Goal: Task Accomplishment & Management: Use online tool/utility

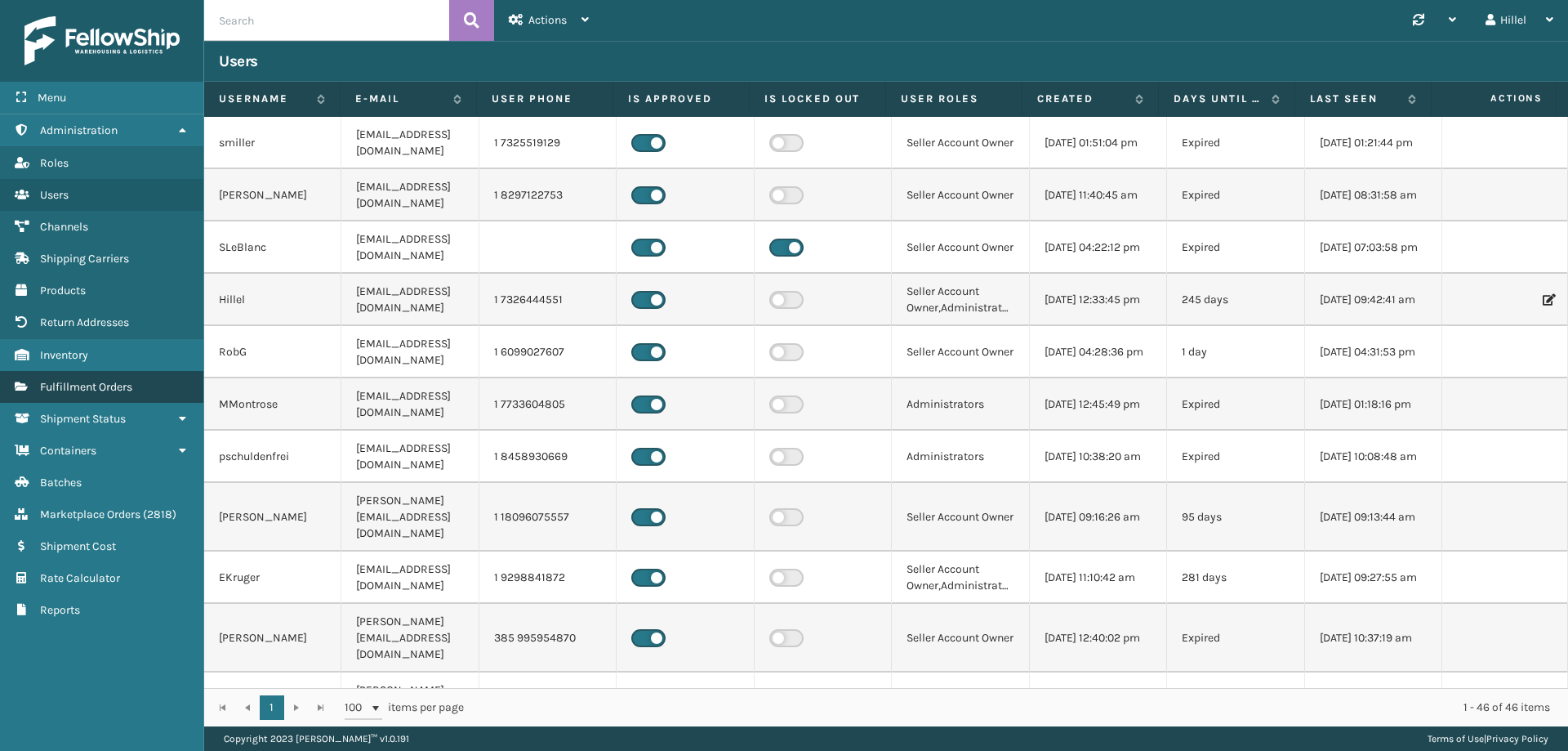
click at [113, 380] on span "Fulfillment Orders" at bounding box center [86, 386] width 92 height 14
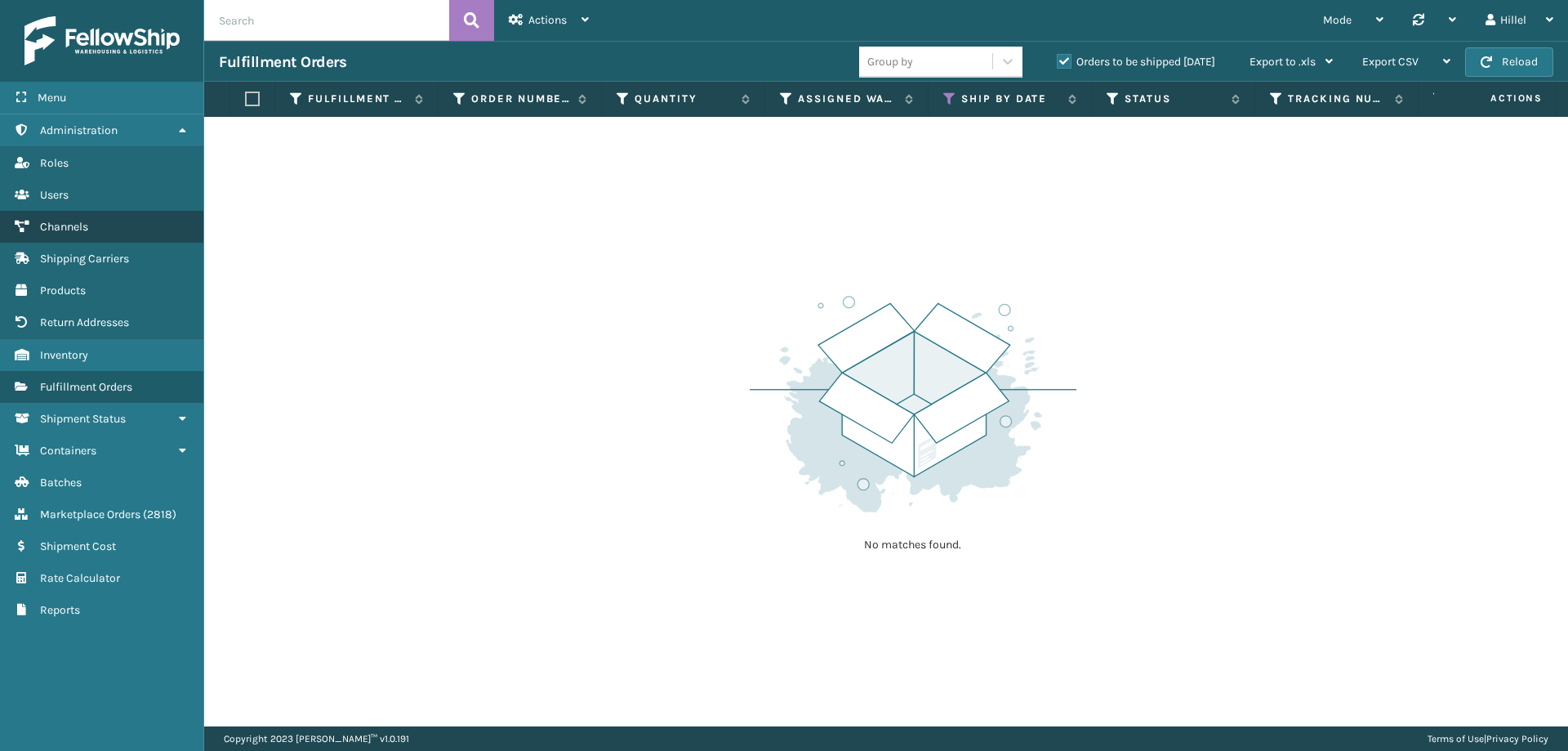
click at [77, 229] on span "Channels" at bounding box center [63, 226] width 48 height 14
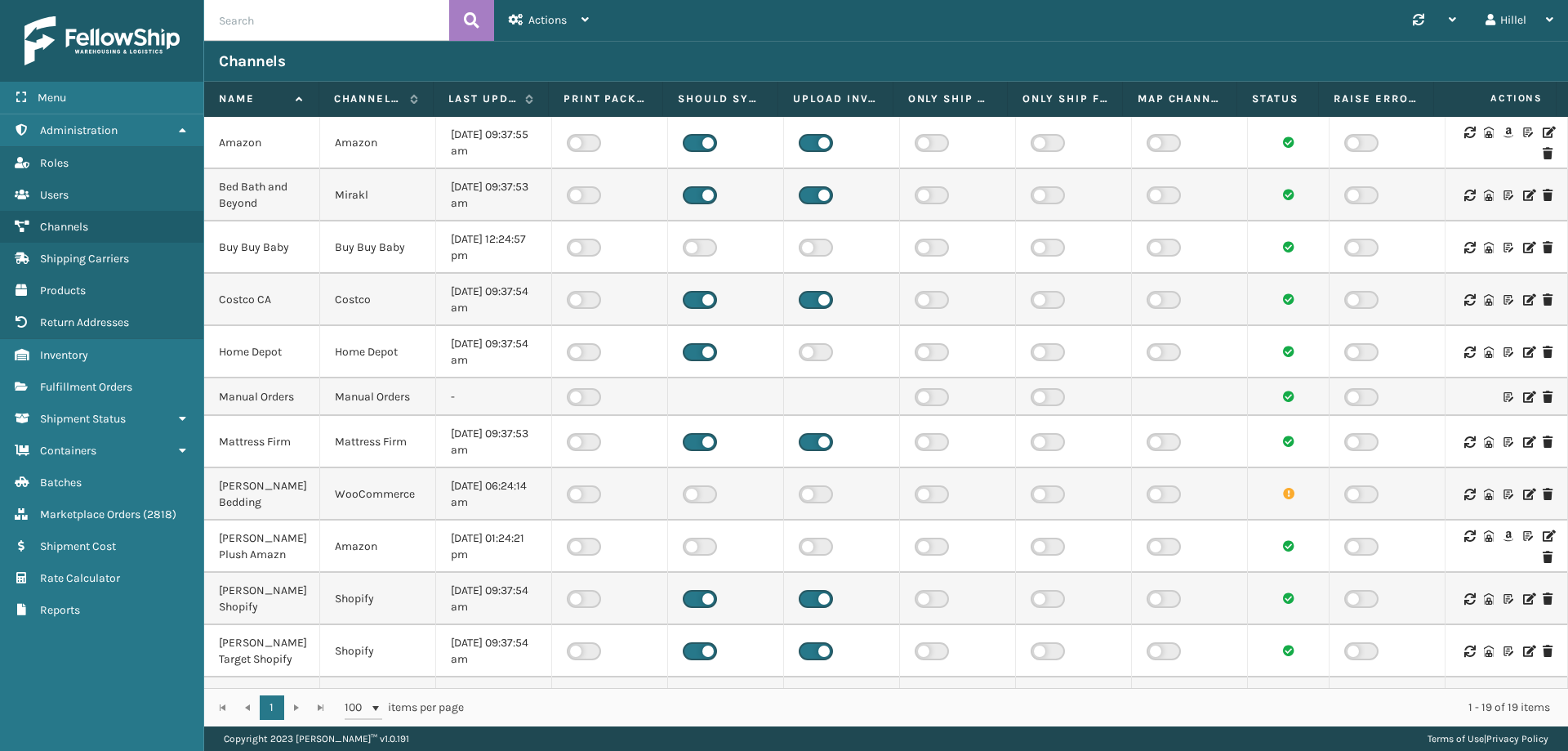
click at [1543, 133] on icon at bounding box center [1547, 132] width 10 height 12
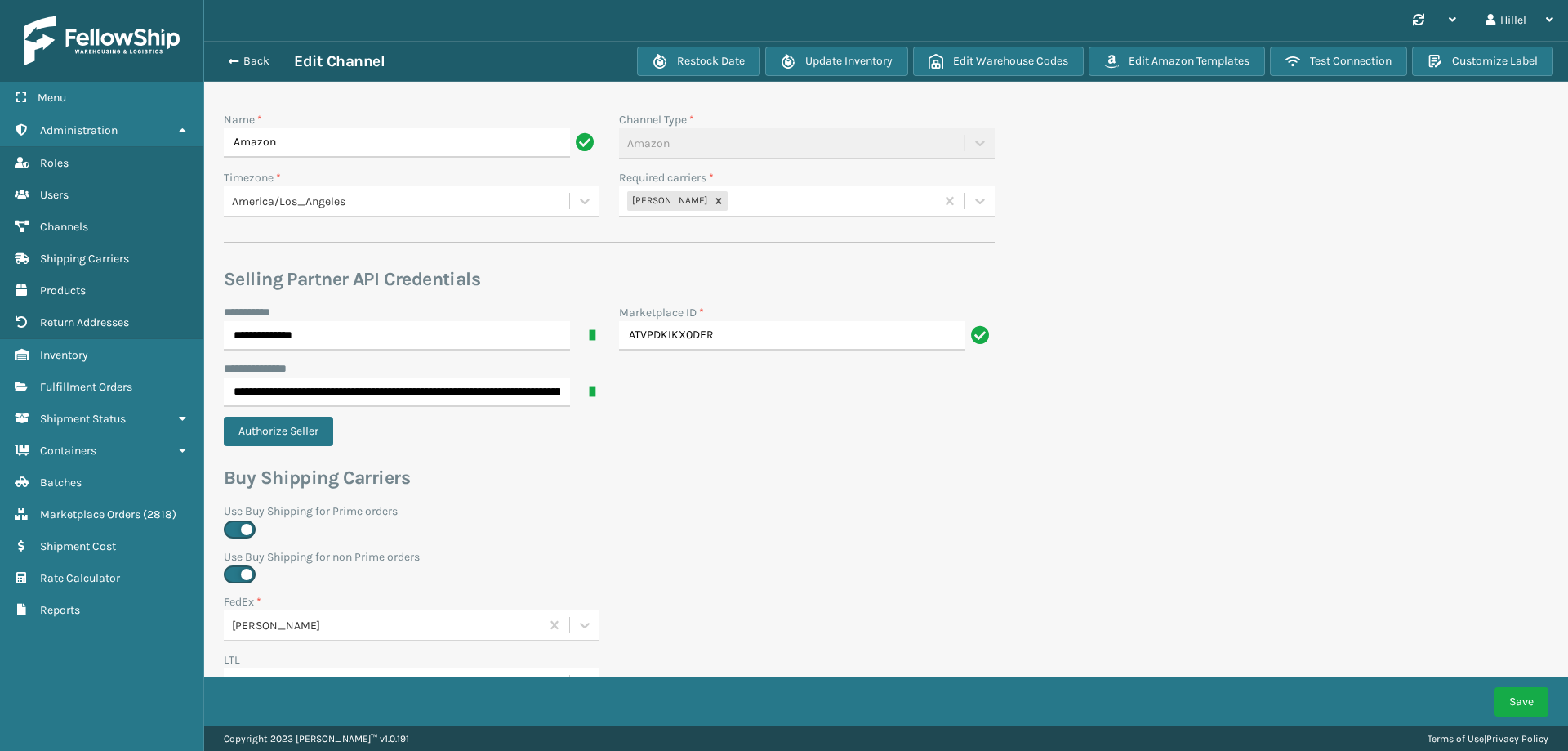
click at [804, 205] on div "[PERSON_NAME]" at bounding box center [777, 201] width 316 height 27
type input "whit"
click at [751, 237] on div "[PERSON_NAME] UPS Whitestone" at bounding box center [807, 242] width 376 height 30
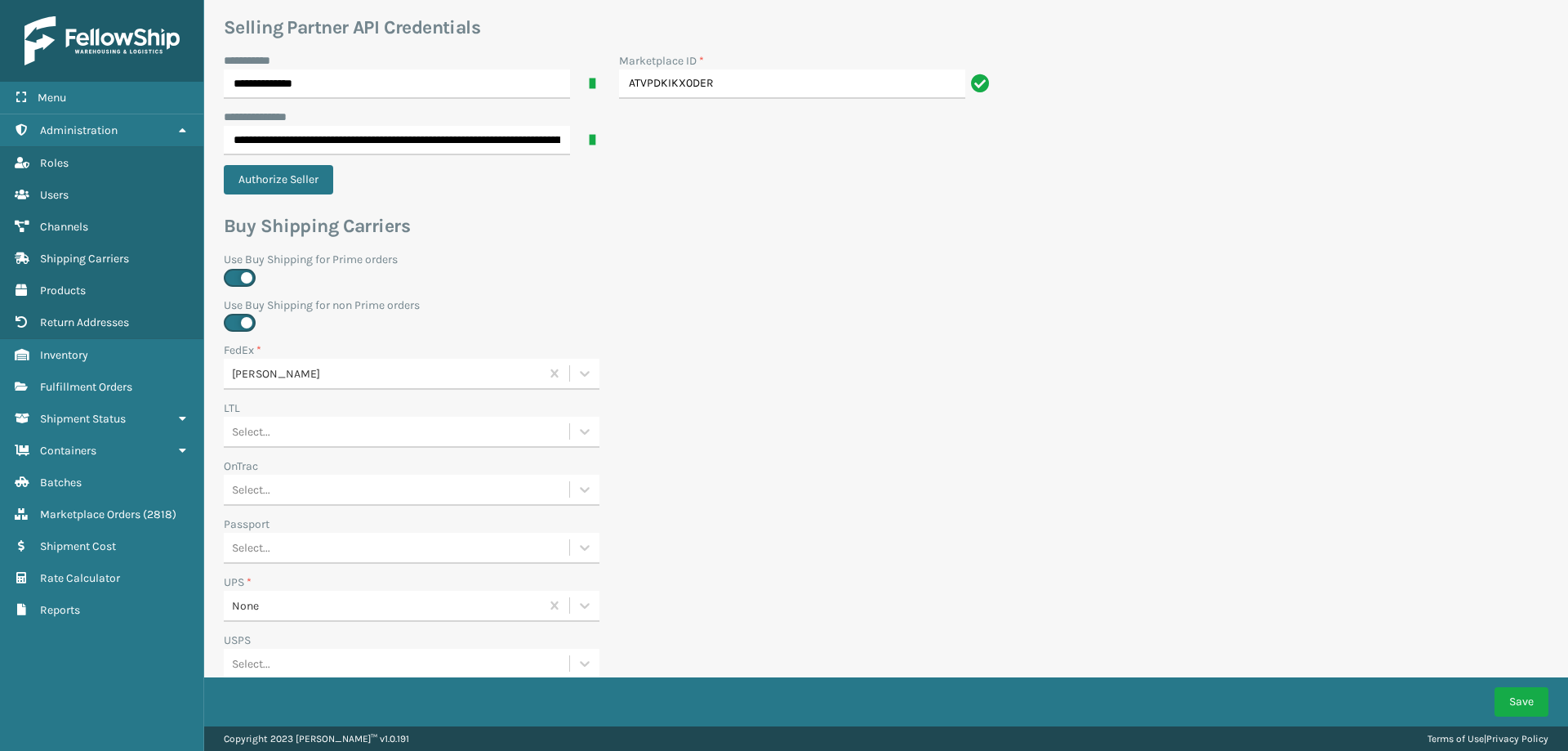
scroll to position [490, 0]
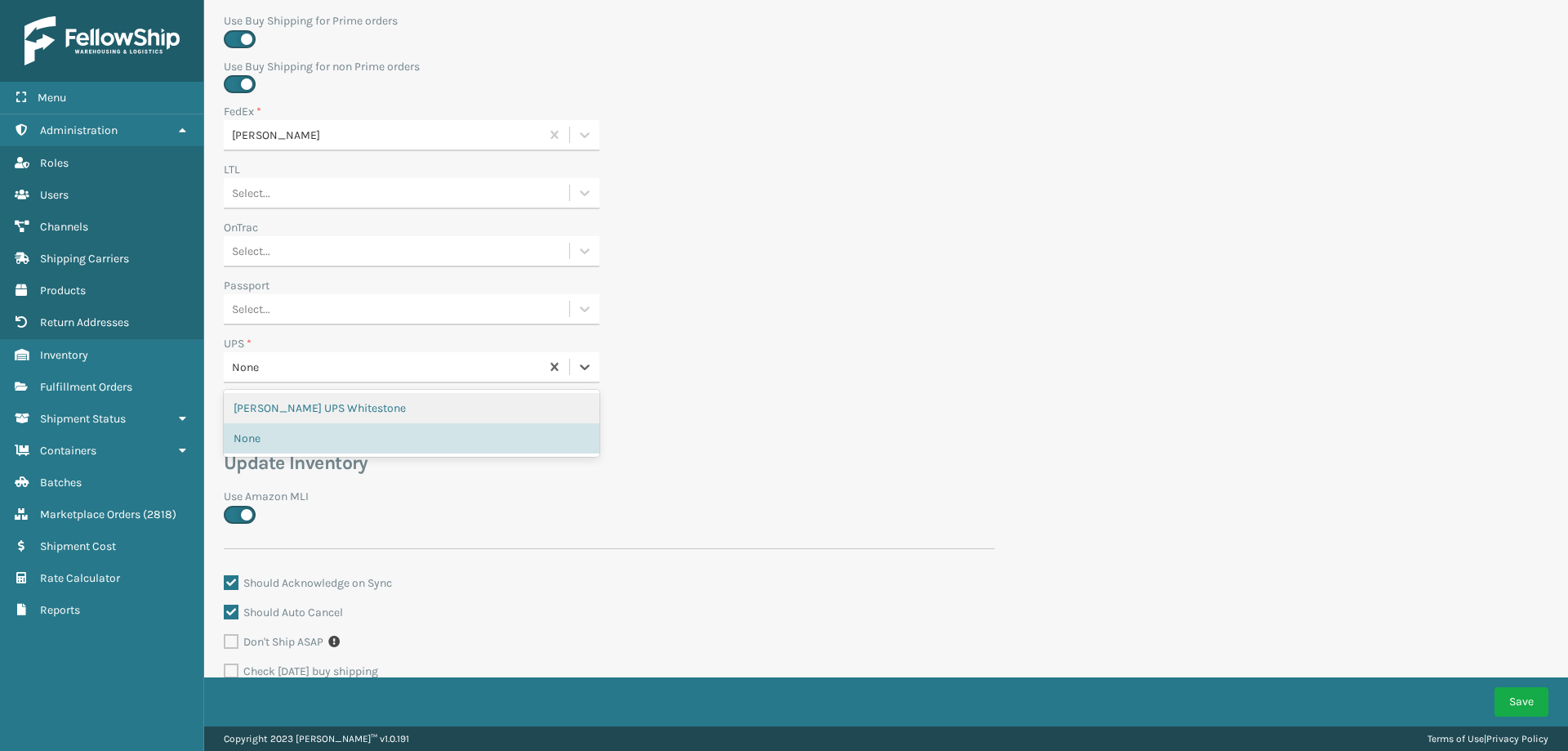
click at [281, 362] on div "None" at bounding box center [387, 367] width 310 height 17
click at [293, 405] on div "[PERSON_NAME] UPS Whitestone" at bounding box center [411, 408] width 376 height 30
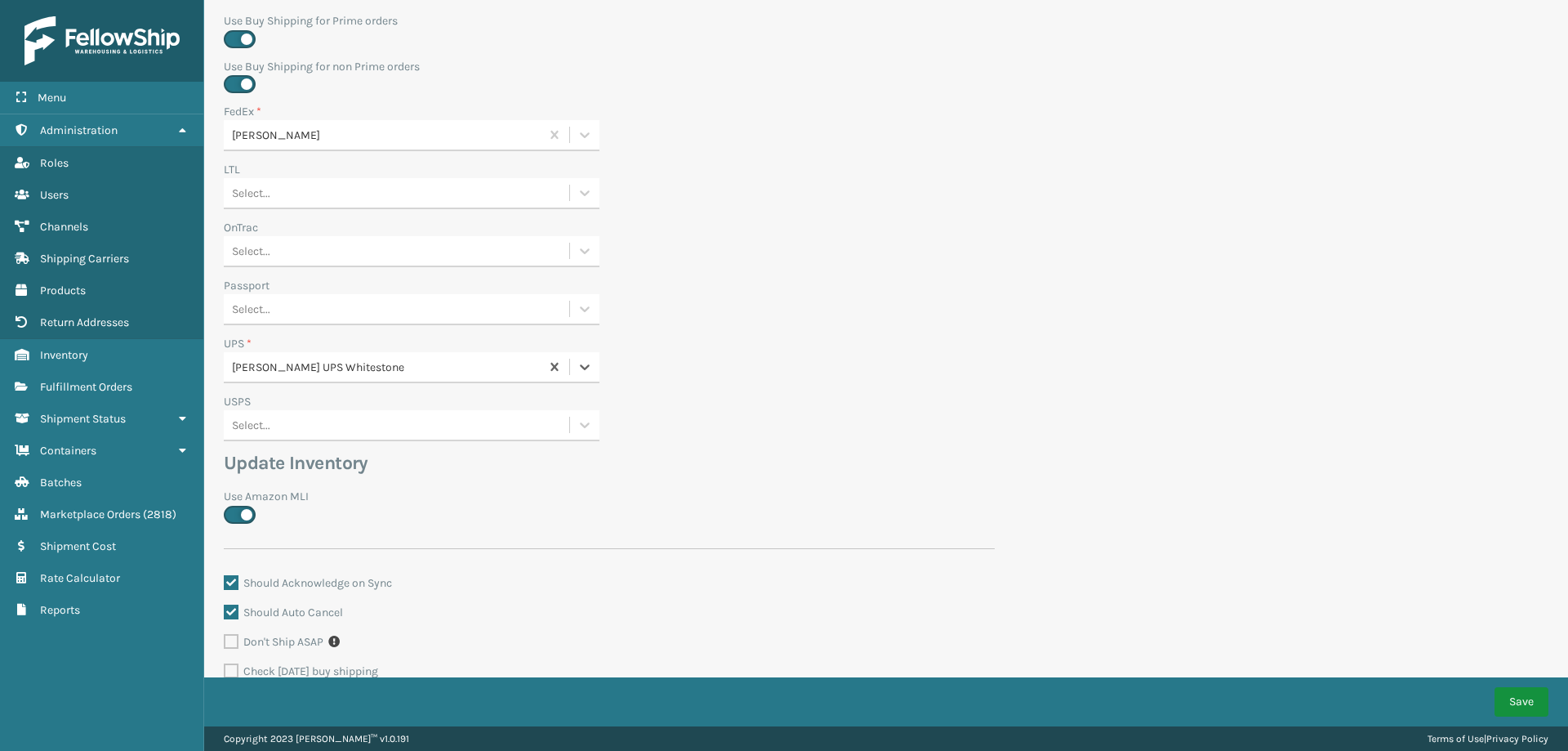
click at [1517, 703] on button "Save" at bounding box center [1522, 701] width 54 height 29
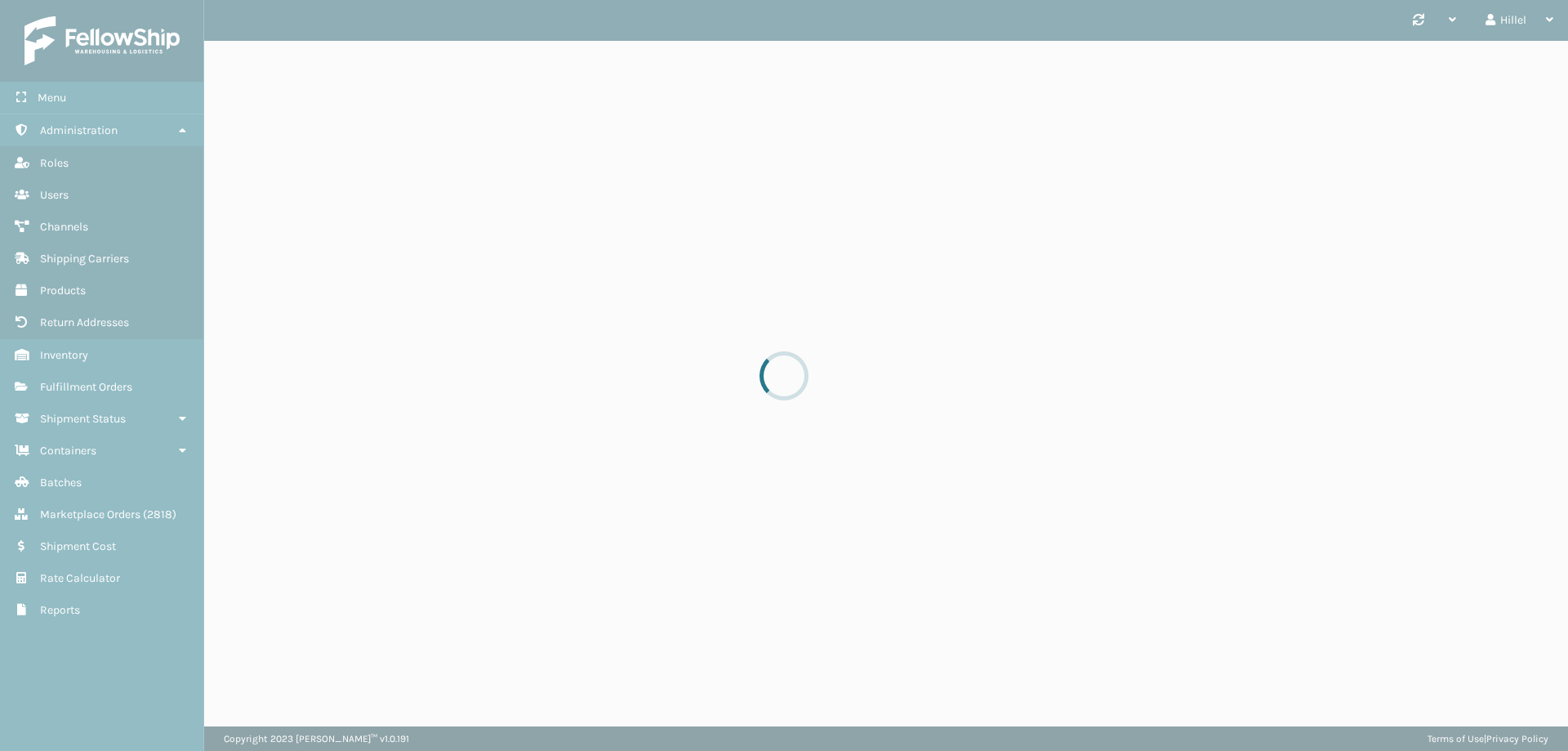
scroll to position [0, 0]
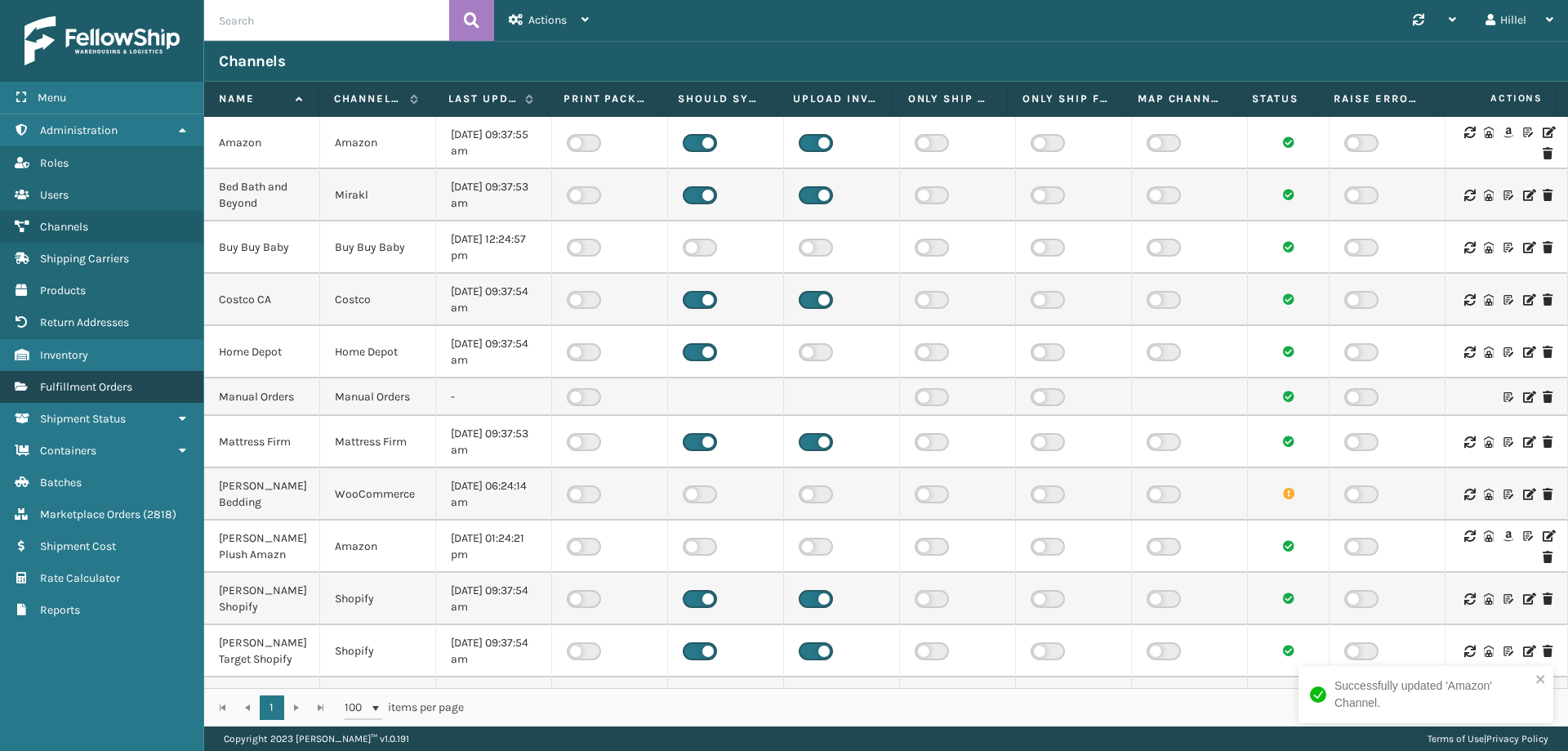
click at [126, 390] on span "Fulfillment Orders" at bounding box center [86, 386] width 92 height 14
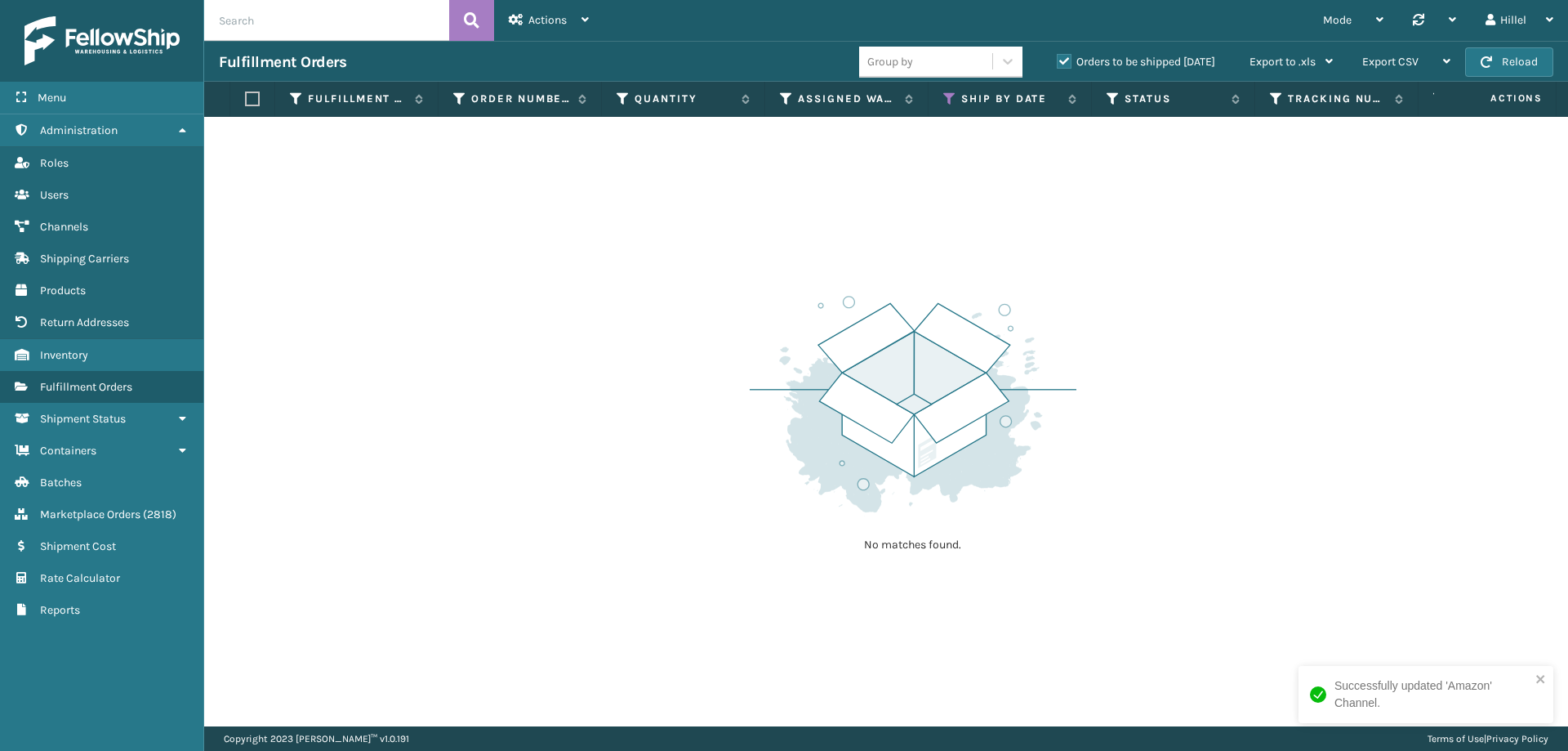
click at [1063, 58] on label "Orders to be shipped [DATE]" at bounding box center [1136, 61] width 159 height 14
click at [1058, 58] on input "Orders to be shipped [DATE]" at bounding box center [1057, 58] width 1 height 11
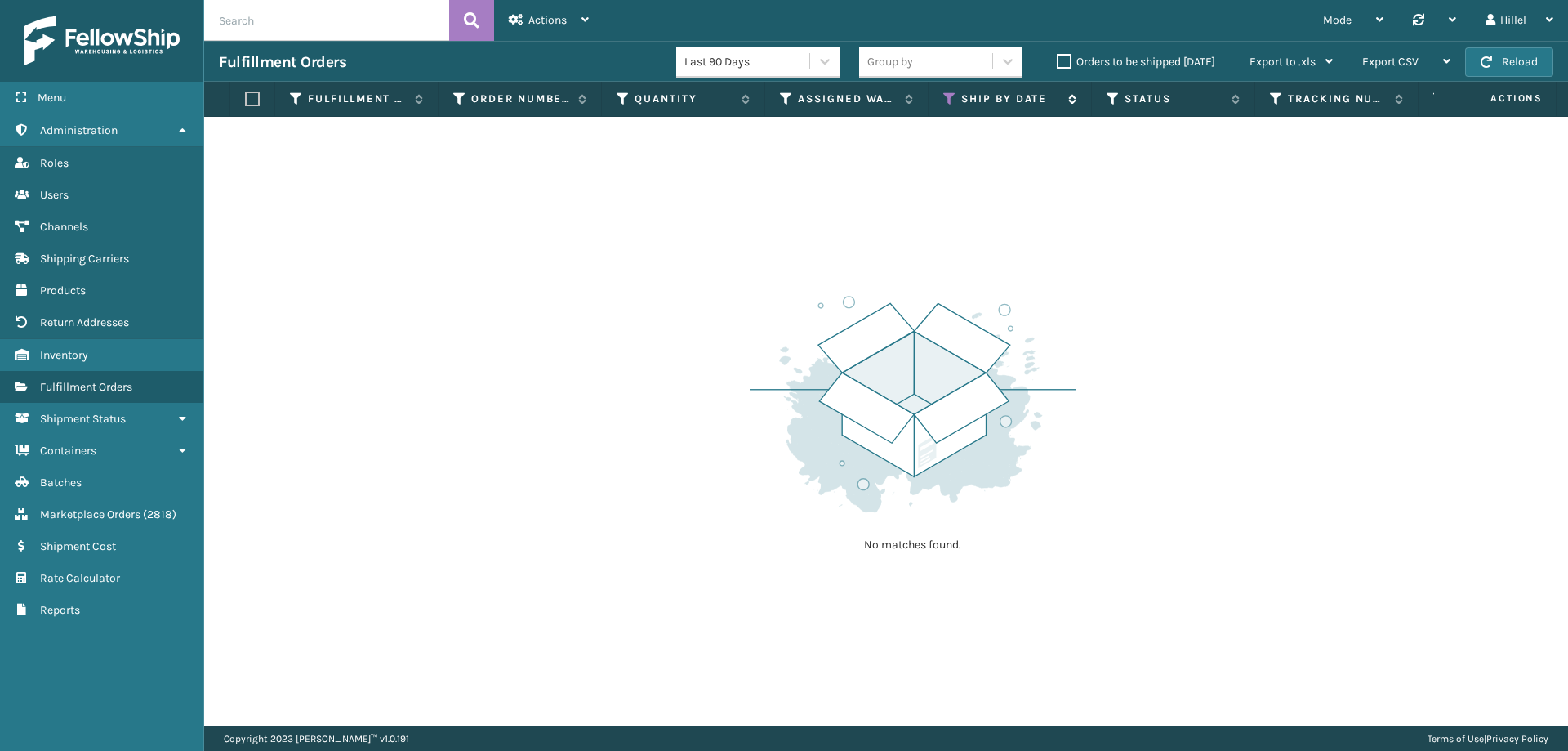
click at [945, 99] on icon at bounding box center [950, 99] width 13 height 14
click at [459, 101] on icon at bounding box center [459, 99] width 13 height 14
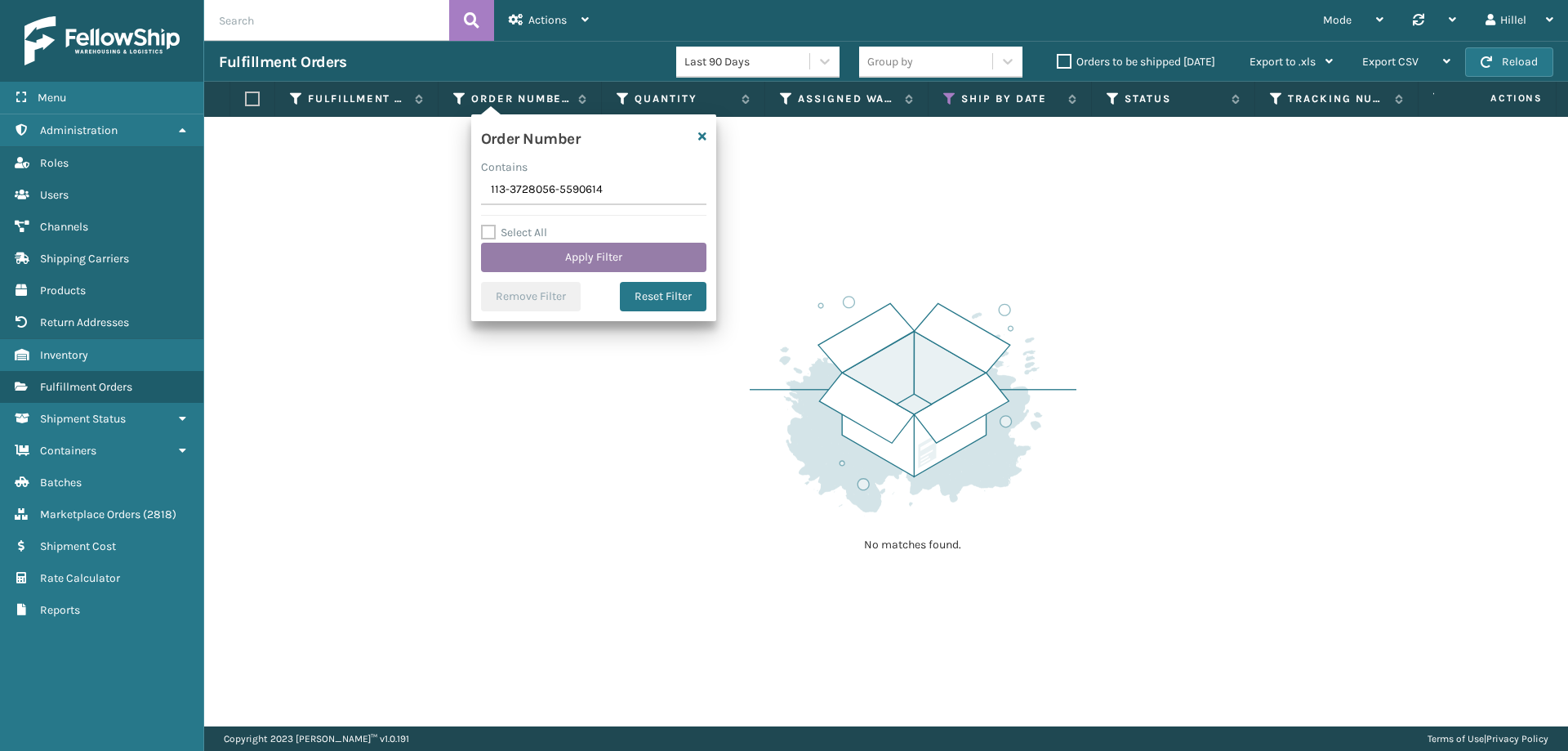
type input "113-3728056-5590614"
click at [562, 249] on button "Apply Filter" at bounding box center [593, 257] width 226 height 29
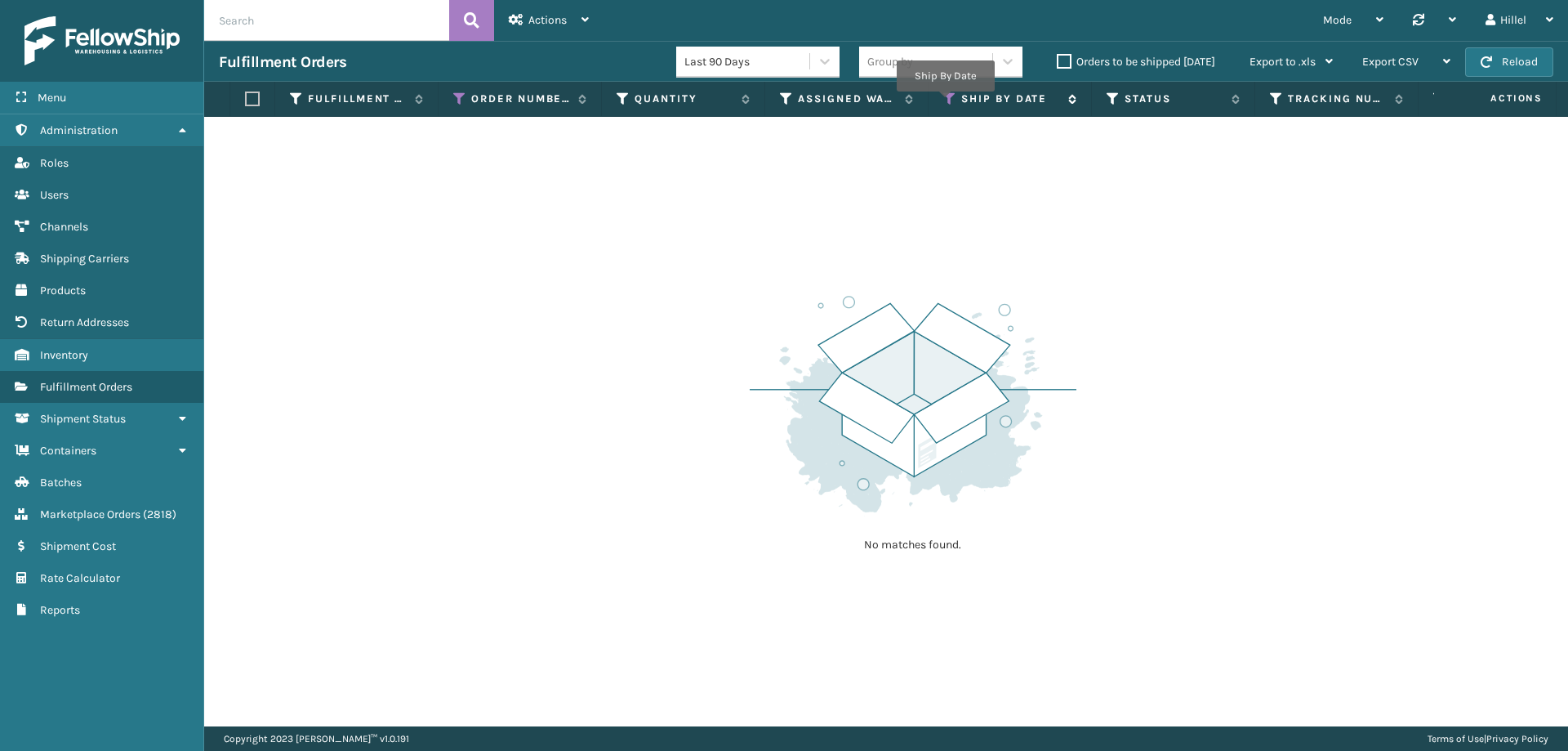
click at [948, 103] on icon at bounding box center [950, 99] width 13 height 14
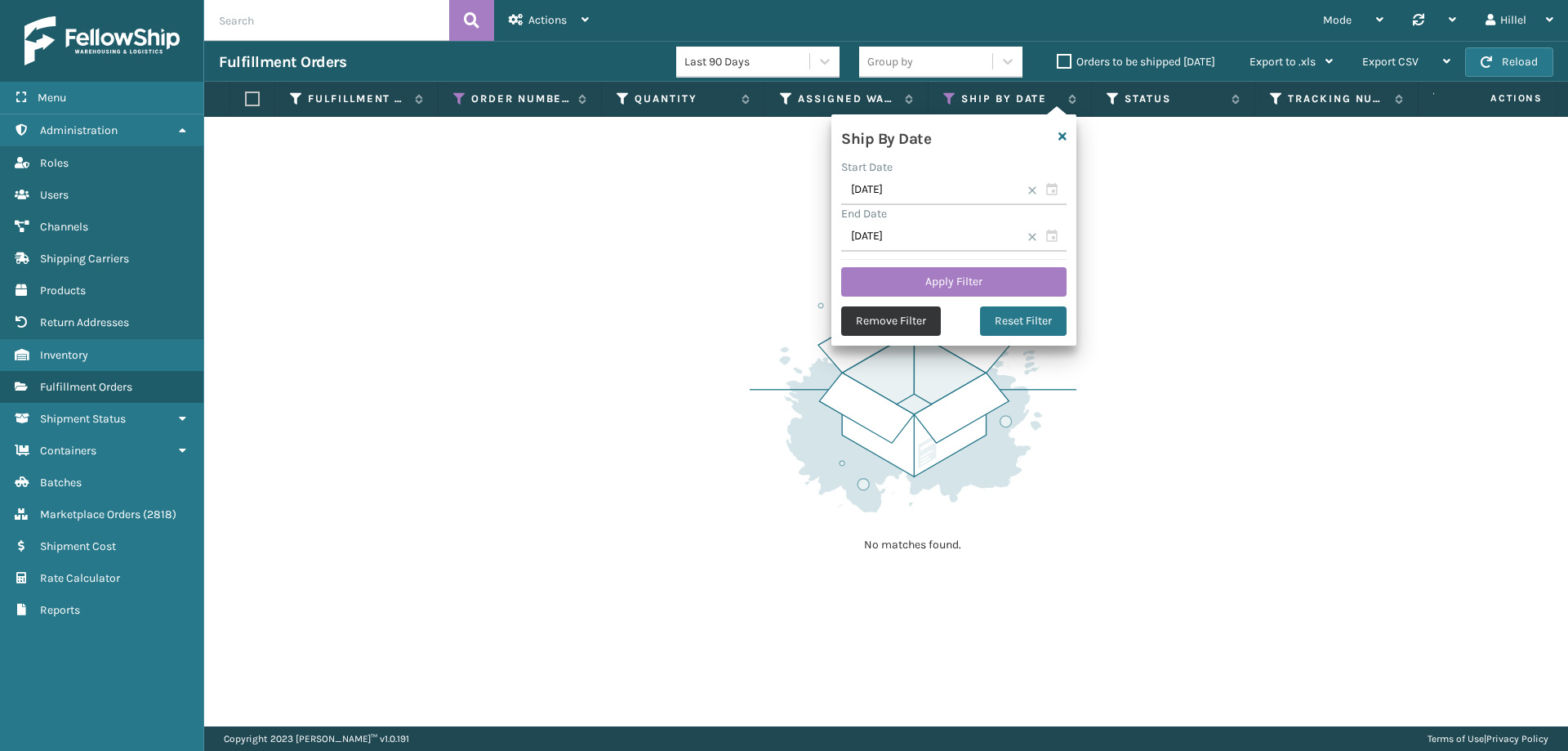
click at [899, 333] on button "Remove Filter" at bounding box center [891, 321] width 100 height 29
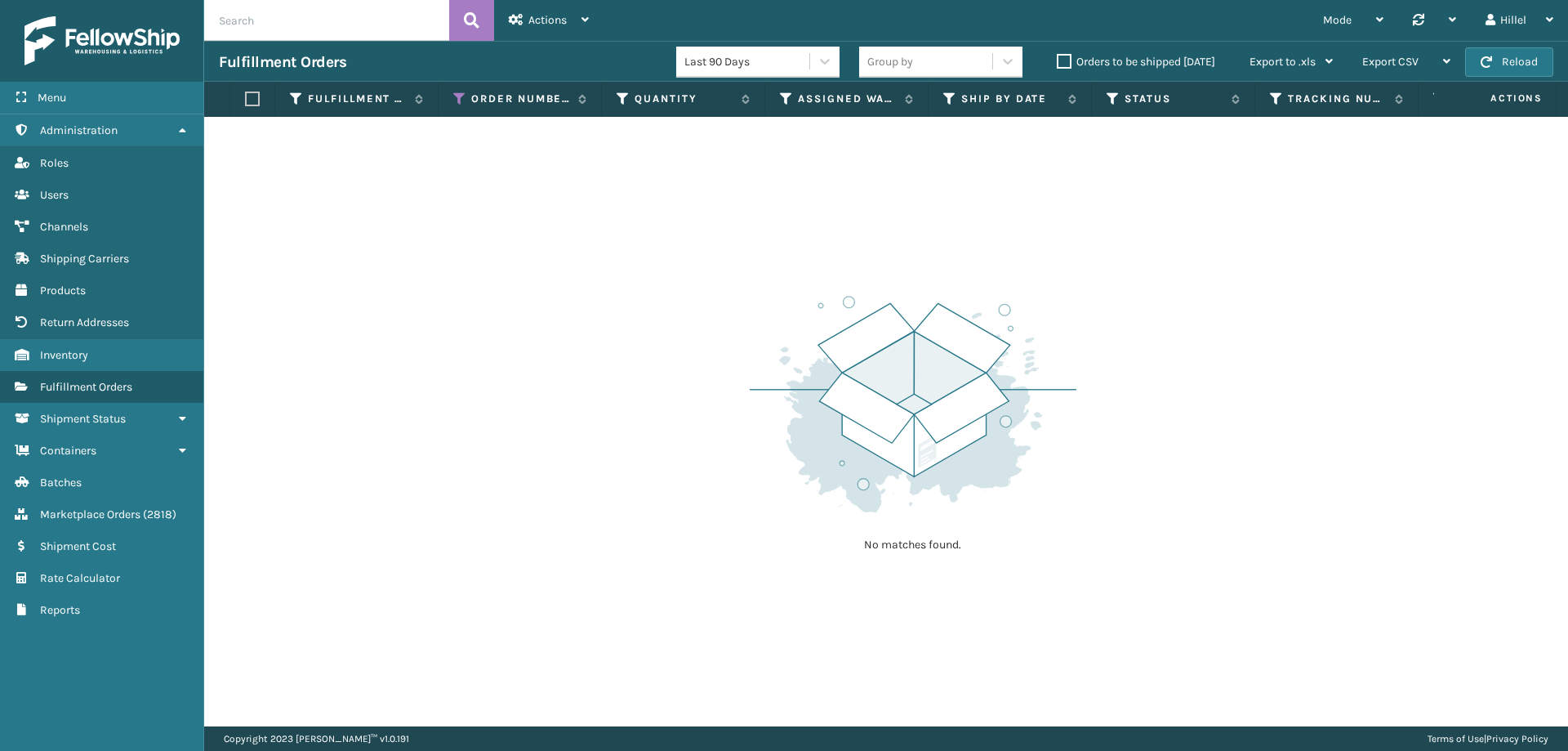
click at [1067, 61] on label "Orders to be shipped [DATE]" at bounding box center [1136, 61] width 159 height 14
click at [1058, 61] on input "Orders to be shipped [DATE]" at bounding box center [1057, 58] width 1 height 11
click at [1066, 60] on label "Orders to be shipped [DATE]" at bounding box center [1136, 61] width 159 height 14
click at [1058, 60] on input "Orders to be shipped [DATE]" at bounding box center [1057, 58] width 1 height 11
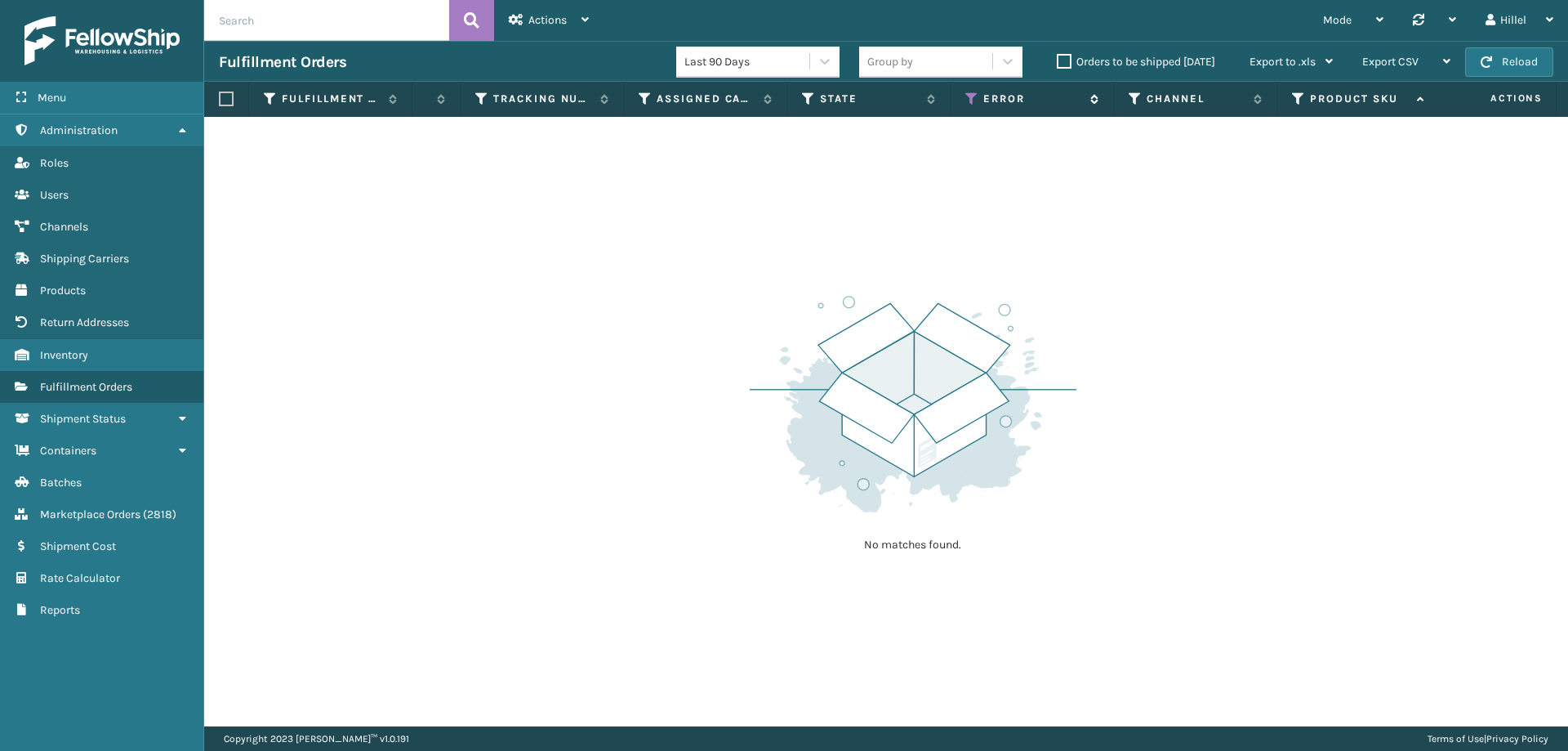
click at [975, 100] on icon at bounding box center [972, 99] width 13 height 14
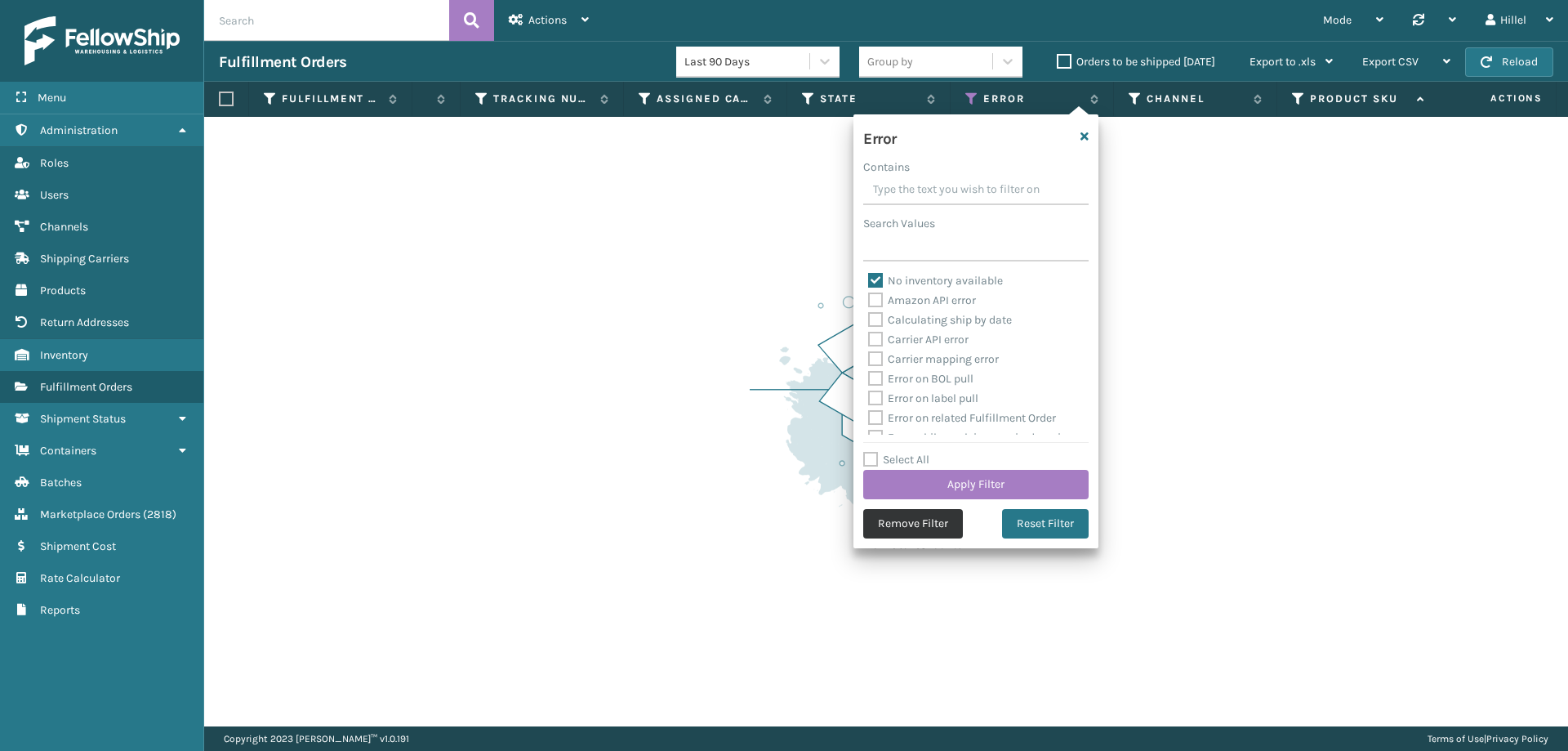
click at [919, 535] on button "Remove Filter" at bounding box center [913, 524] width 100 height 29
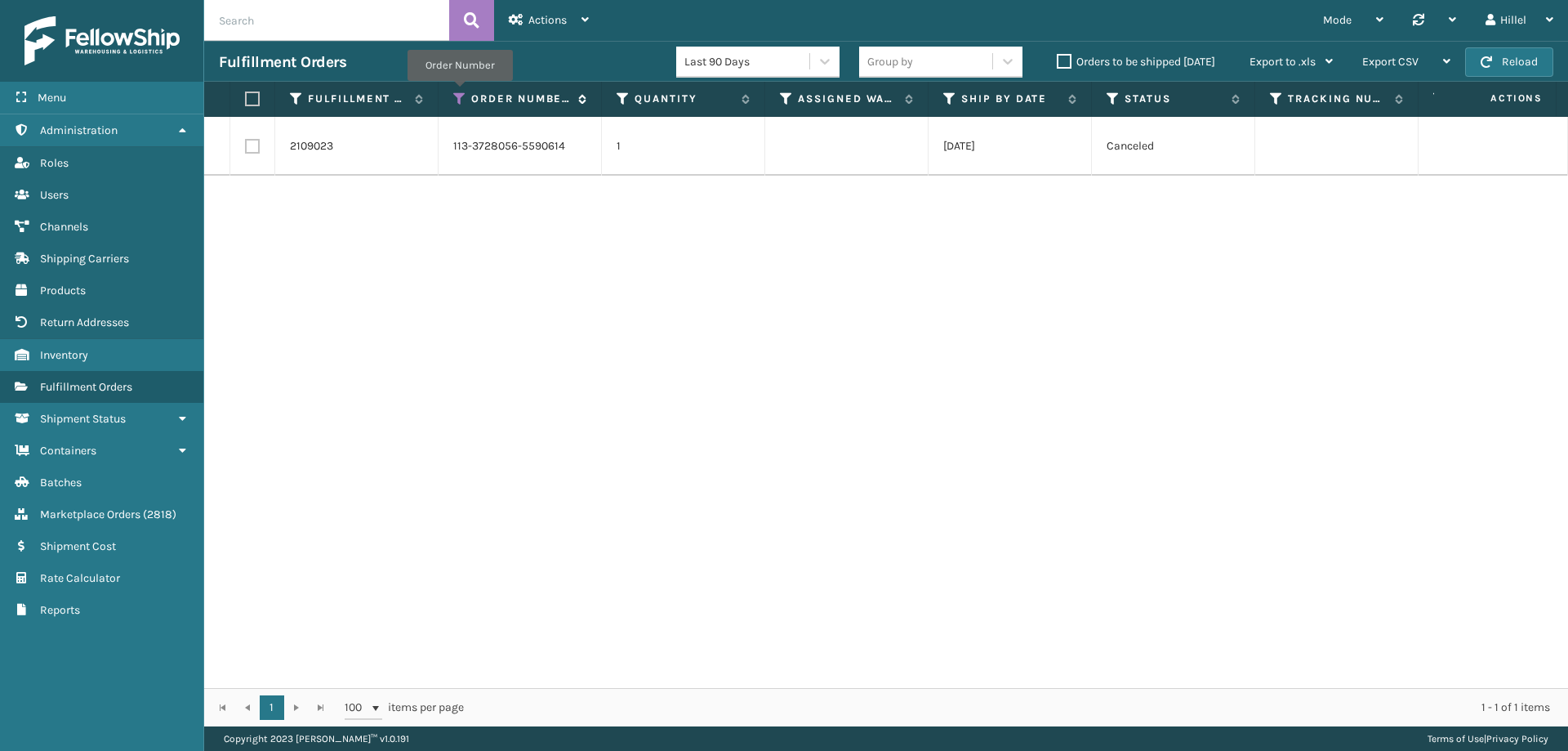
click at [460, 92] on icon at bounding box center [459, 99] width 13 height 14
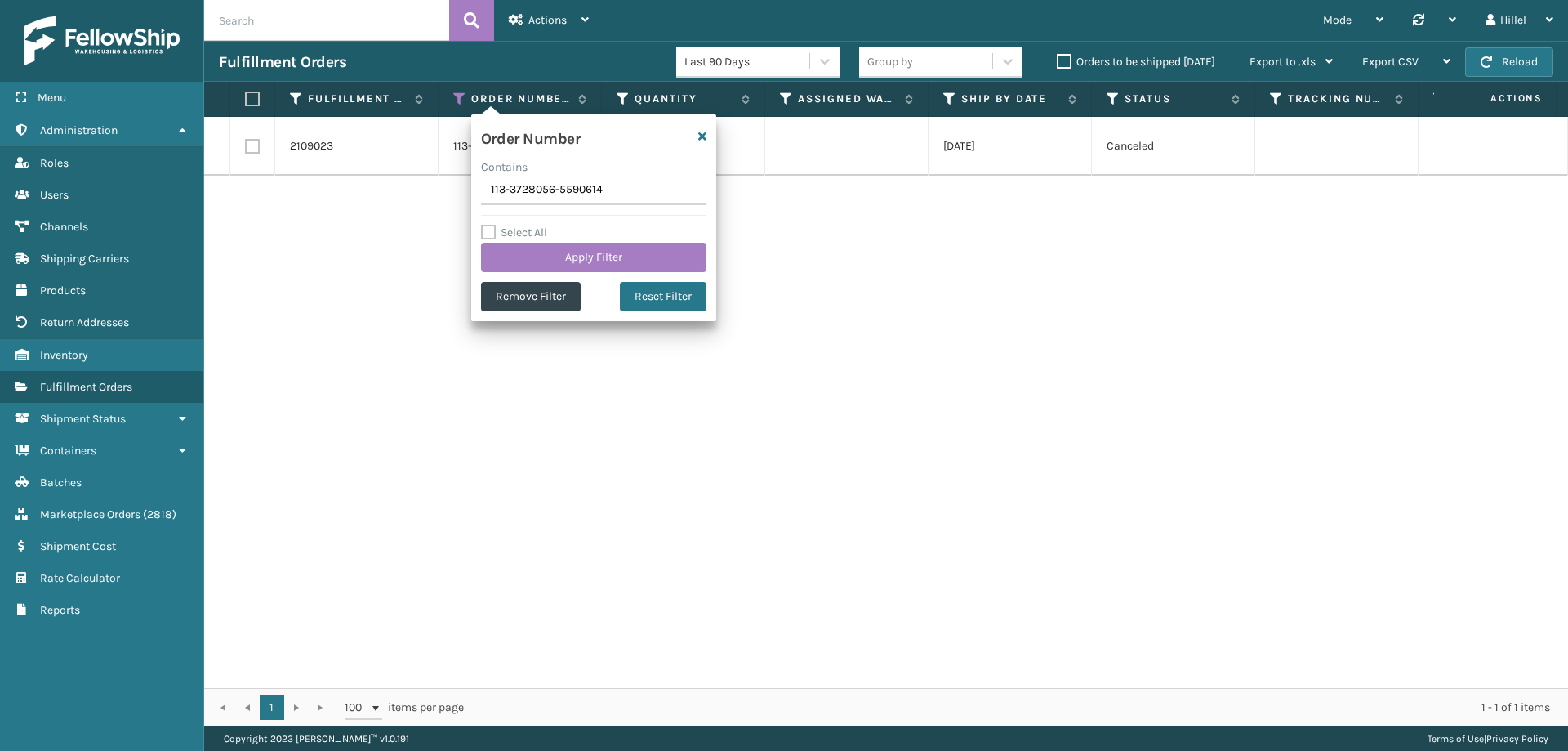
drag, startPoint x: 599, startPoint y: 190, endPoint x: 408, endPoint y: 183, distance: 191.1
click at [408, 183] on section "Fulfillment Orders Last 90 Days Group by Orders to be shipped [DATE] Export to …" at bounding box center [886, 383] width 1364 height 686
type input "114-8008241-1331407"
click at [573, 255] on button "Apply Filter" at bounding box center [593, 257] width 226 height 29
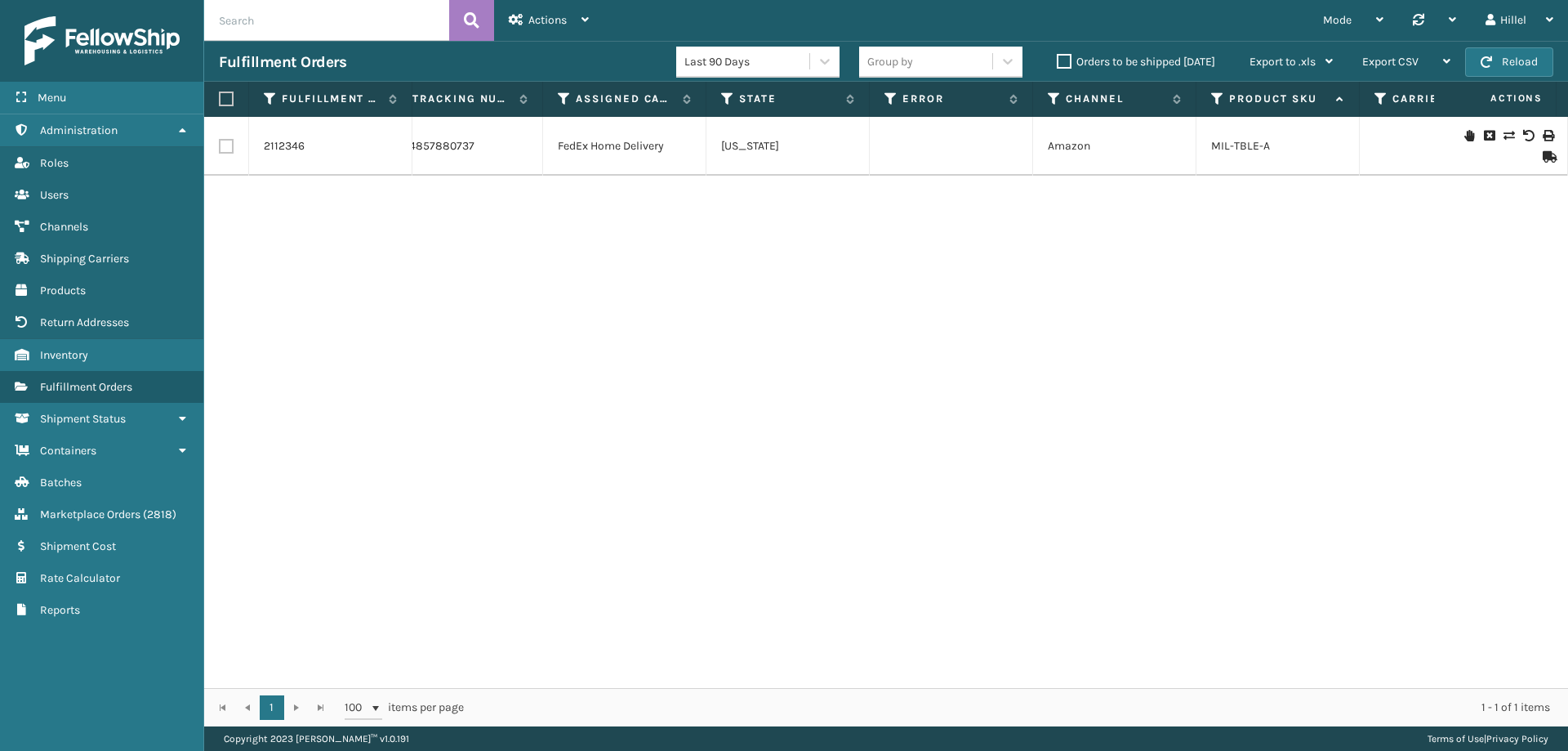
scroll to position [0, 1010]
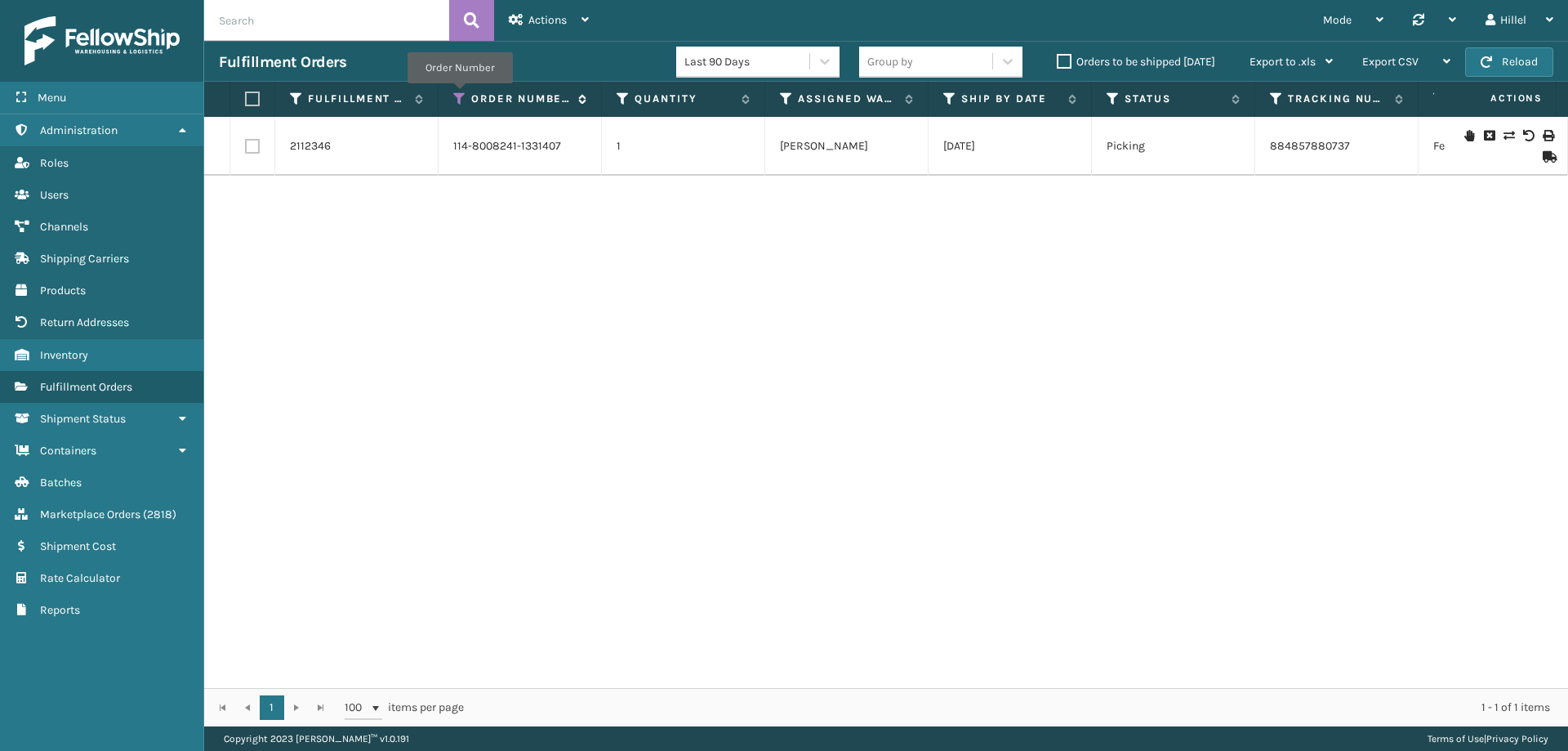
click at [460, 95] on icon at bounding box center [459, 99] width 13 height 14
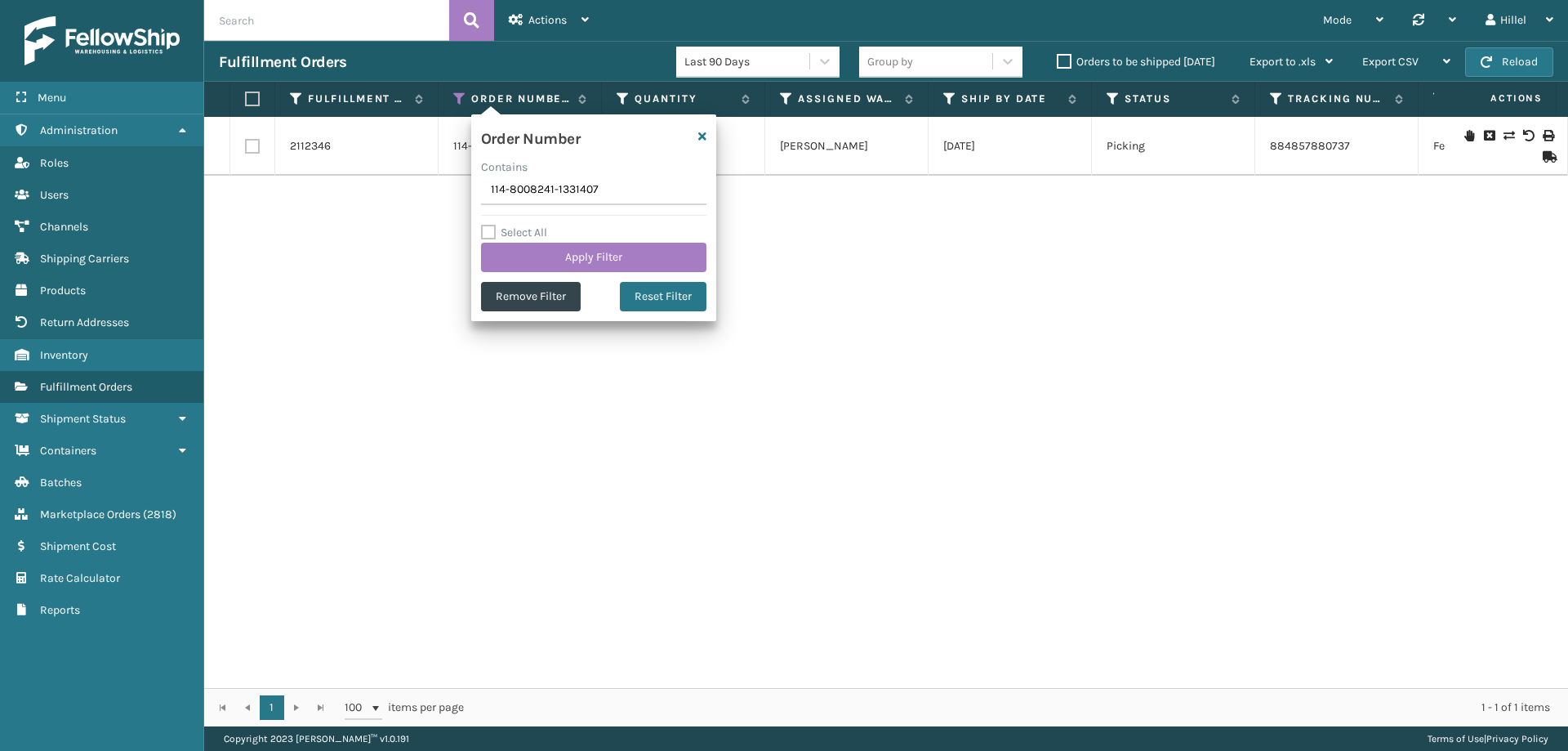
drag, startPoint x: 611, startPoint y: 188, endPoint x: 406, endPoint y: 197, distance: 205.2
click at [389, 189] on section "Fulfillment Orders Last 90 Days Group by Orders to be shipped [DATE] Export to …" at bounding box center [886, 383] width 1364 height 686
type input "111-4716741-5066666"
click at [621, 256] on button "Apply Filter" at bounding box center [593, 257] width 226 height 29
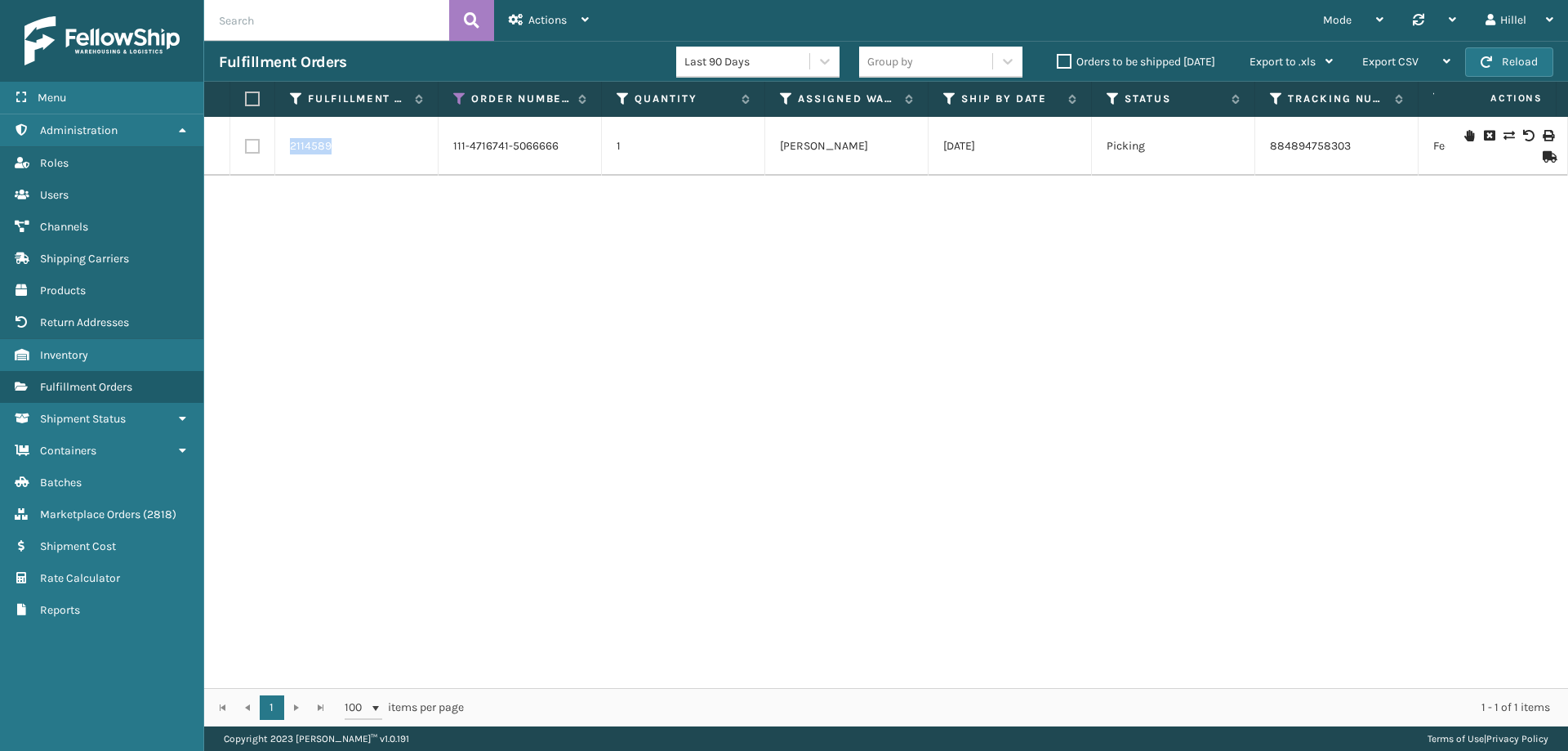
drag, startPoint x: 349, startPoint y: 146, endPoint x: 288, endPoint y: 146, distance: 61.0
click at [288, 146] on td "2114589" at bounding box center [357, 146] width 163 height 59
copy link "2114589"
click at [315, 145] on link "2114589" at bounding box center [311, 146] width 42 height 16
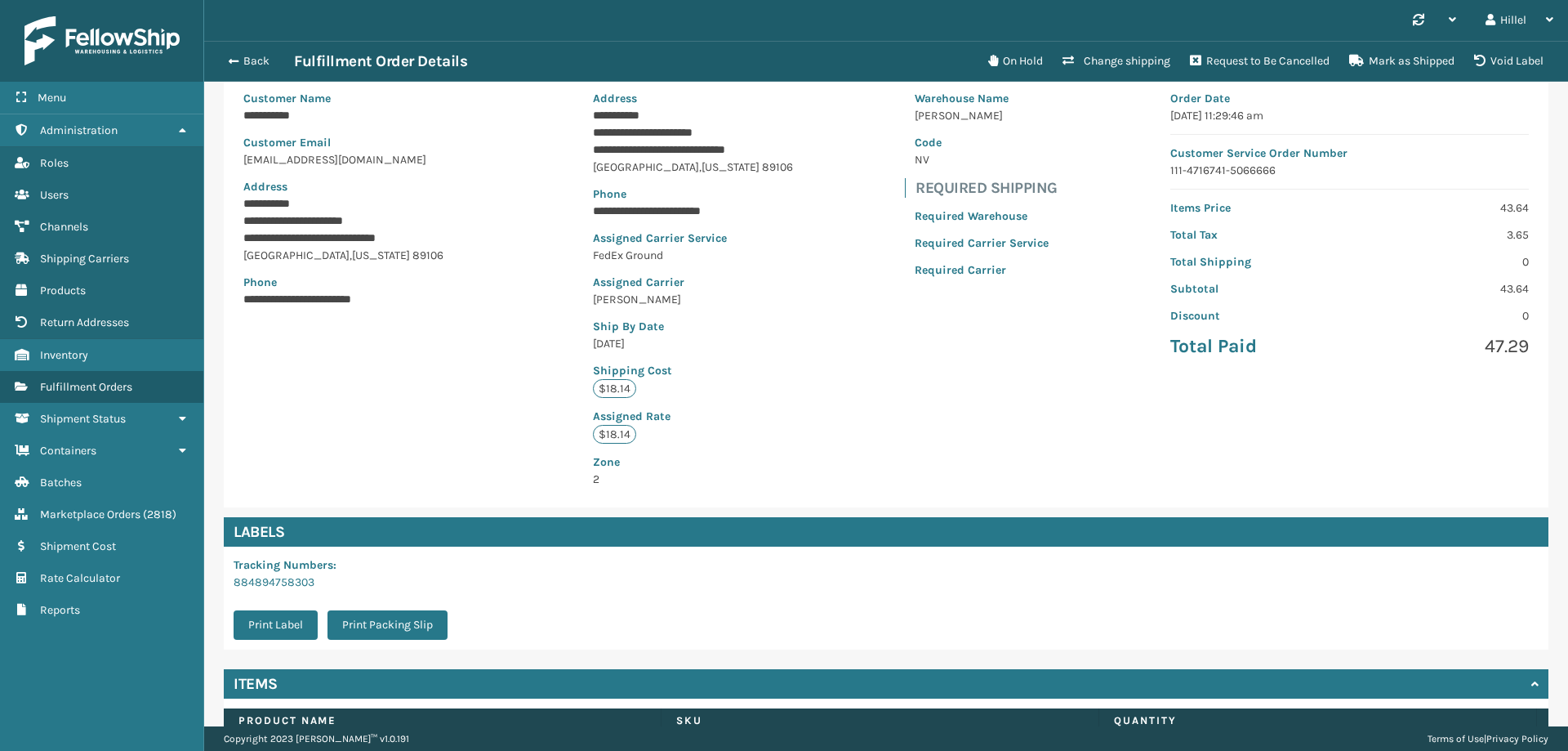
scroll to position [249, 0]
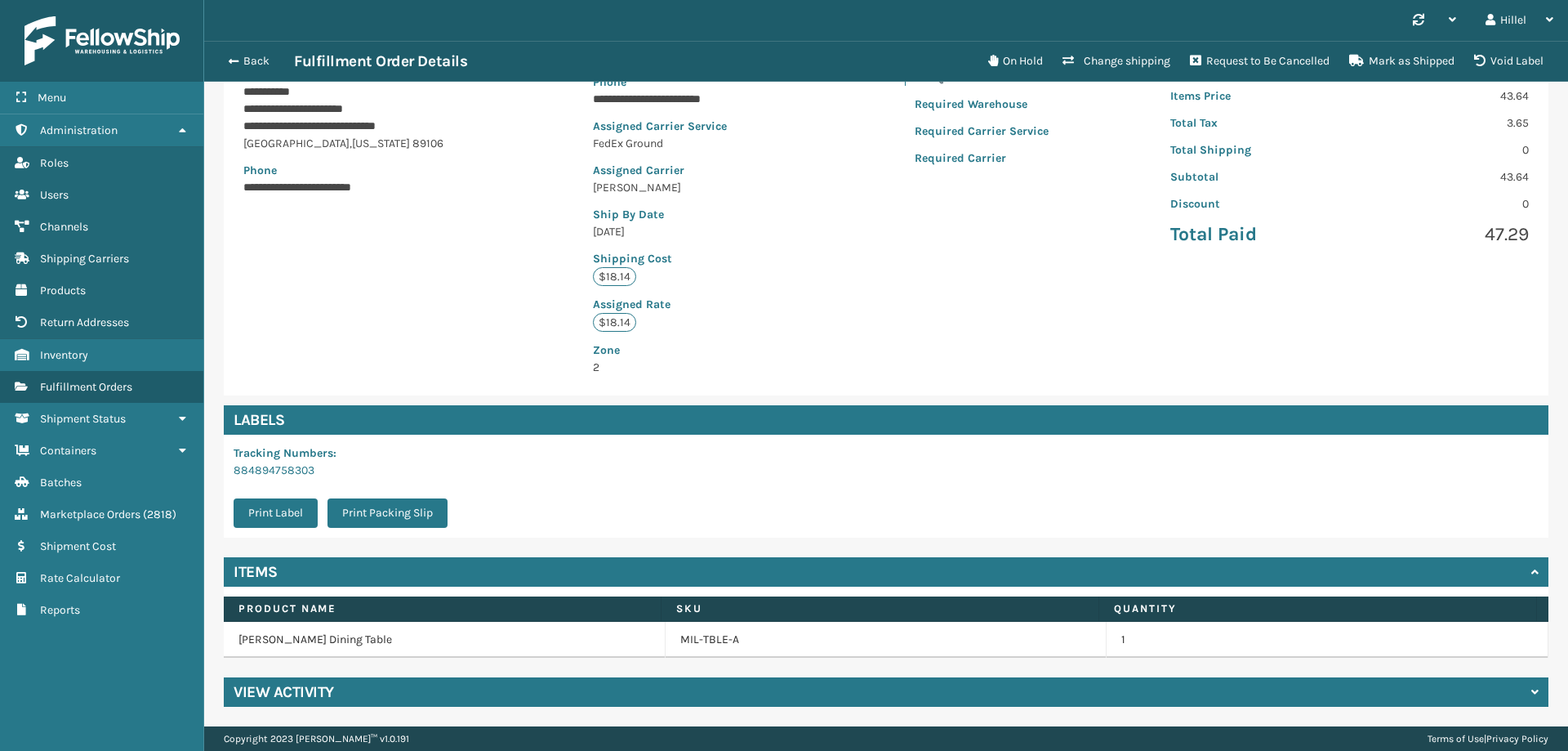
click at [470, 695] on div "View Activity" at bounding box center [886, 692] width 1325 height 29
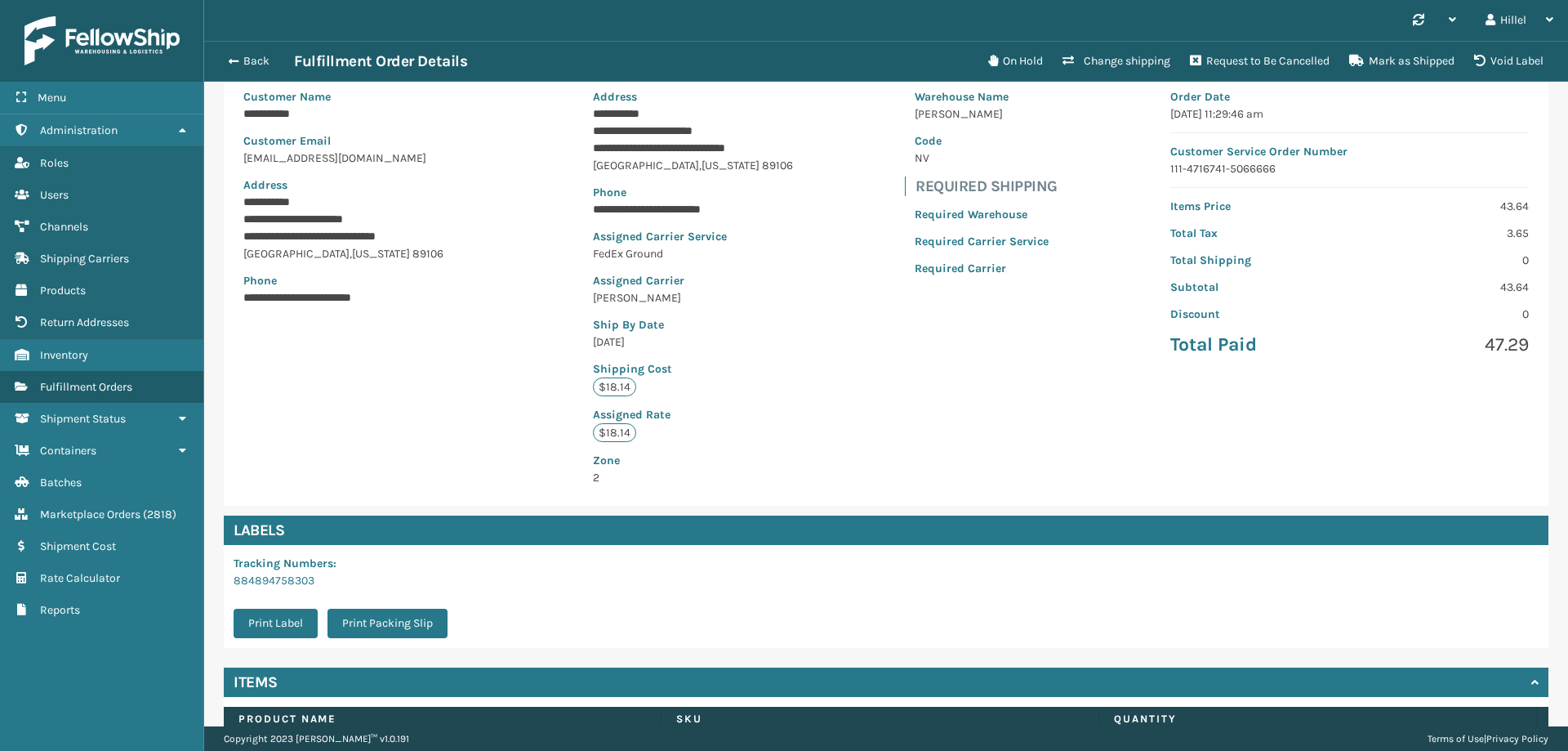
scroll to position [246, 0]
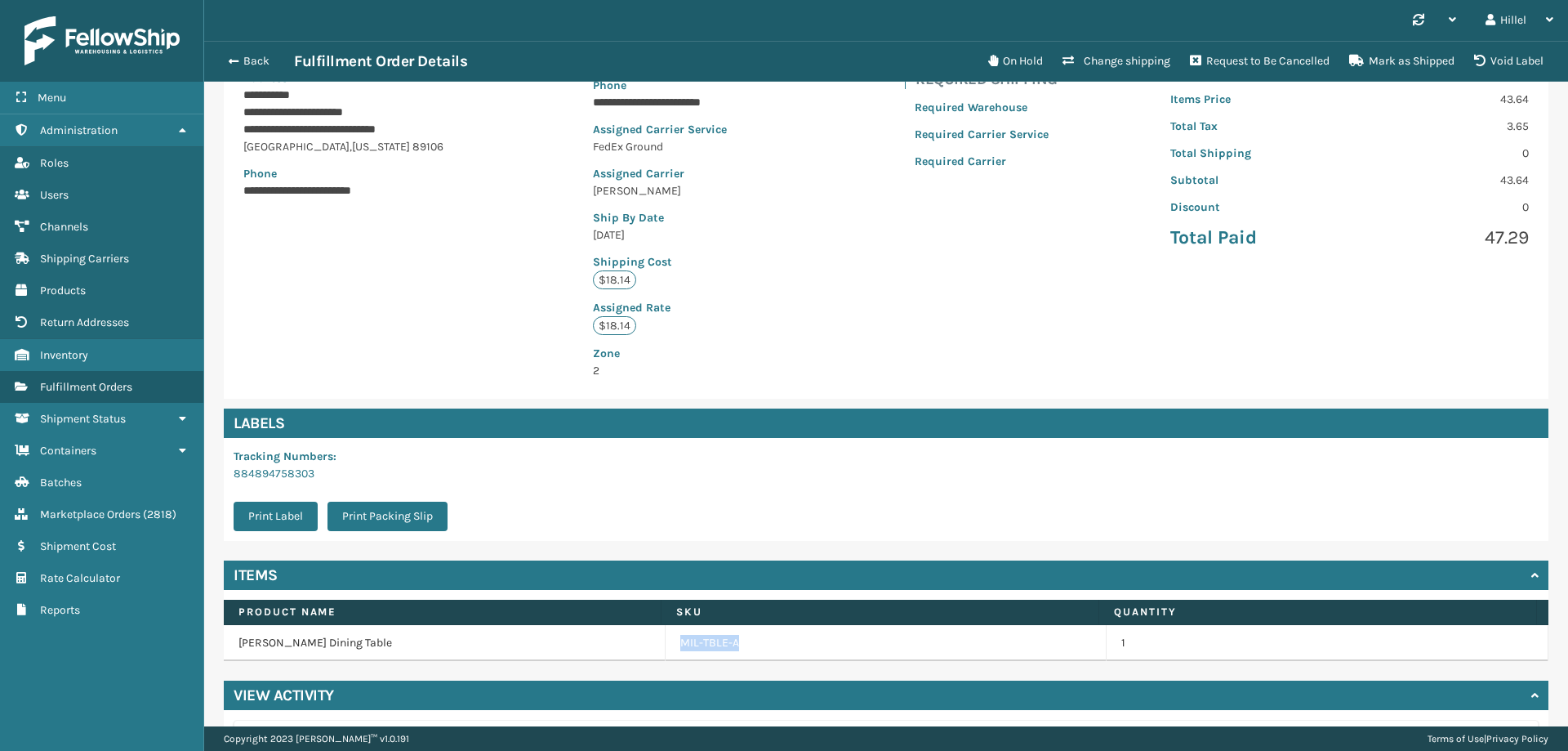
drag, startPoint x: 735, startPoint y: 640, endPoint x: 666, endPoint y: 638, distance: 69.0
click at [666, 638] on td "MIL-TBLE-A" at bounding box center [887, 643] width 442 height 36
copy link "MIL-TBLE-A"
click at [101, 352] on link "Inventory" at bounding box center [101, 354] width 204 height 32
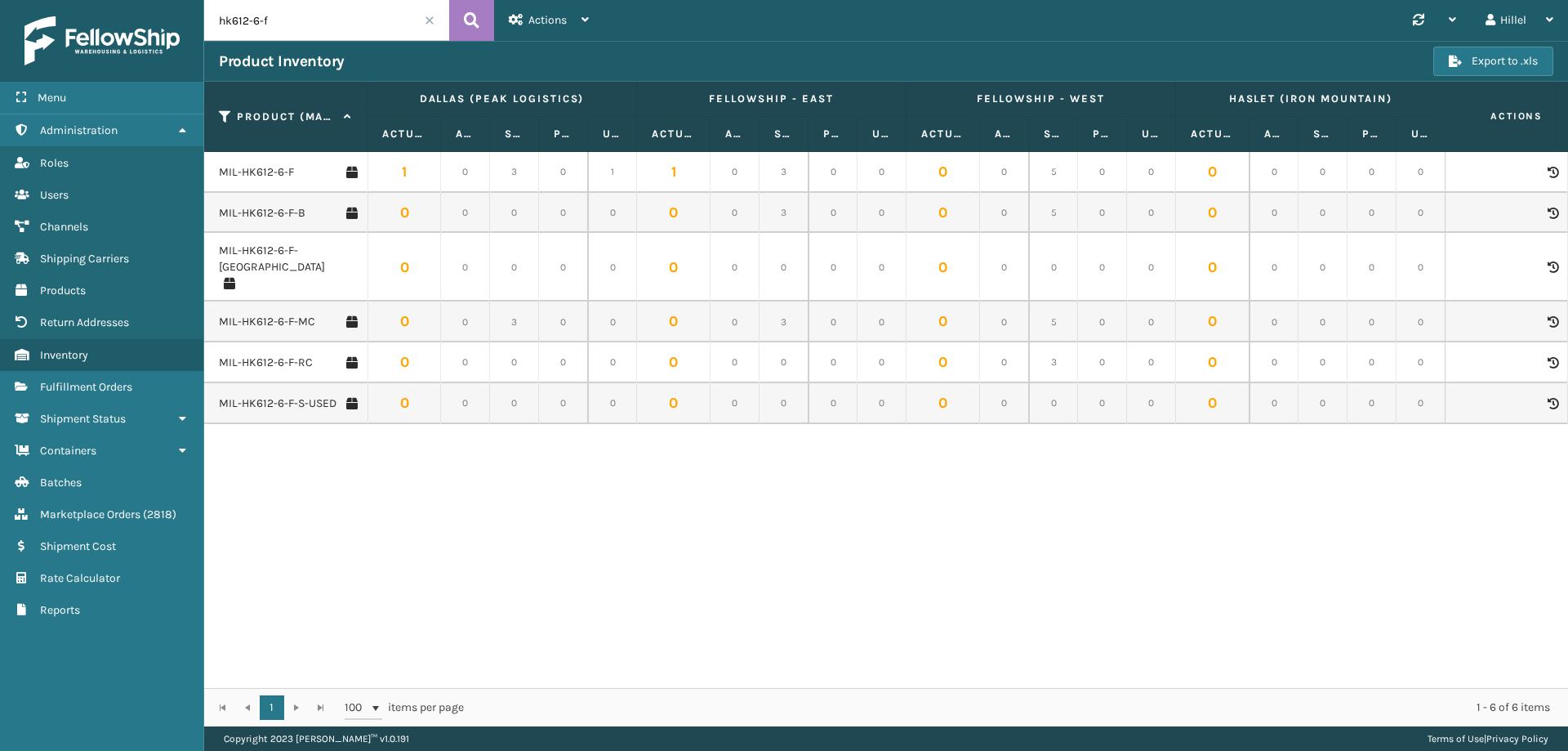
drag, startPoint x: 334, startPoint y: 25, endPoint x: 64, endPoint y: 28, distance: 270.0
click at [64, 0] on div "Menu Administration Roles Users Channels Shipping Carriers Products Return Addr…" at bounding box center [784, 0] width 1568 height 0
paste input "MIL-TBLE-A"
type input "MIL-TBLE-A"
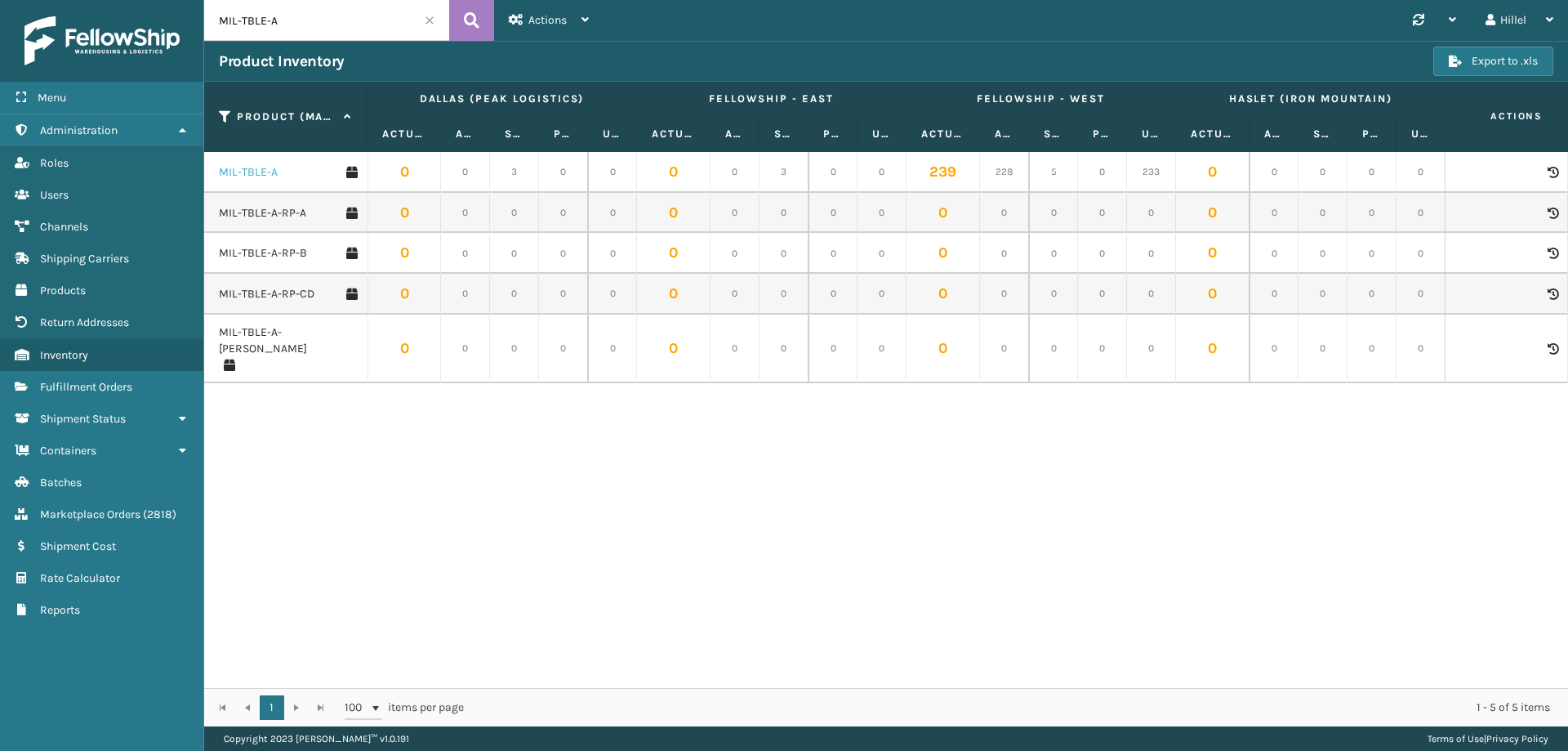
click at [244, 170] on link "MIL-TBLE-A" at bounding box center [248, 172] width 59 height 16
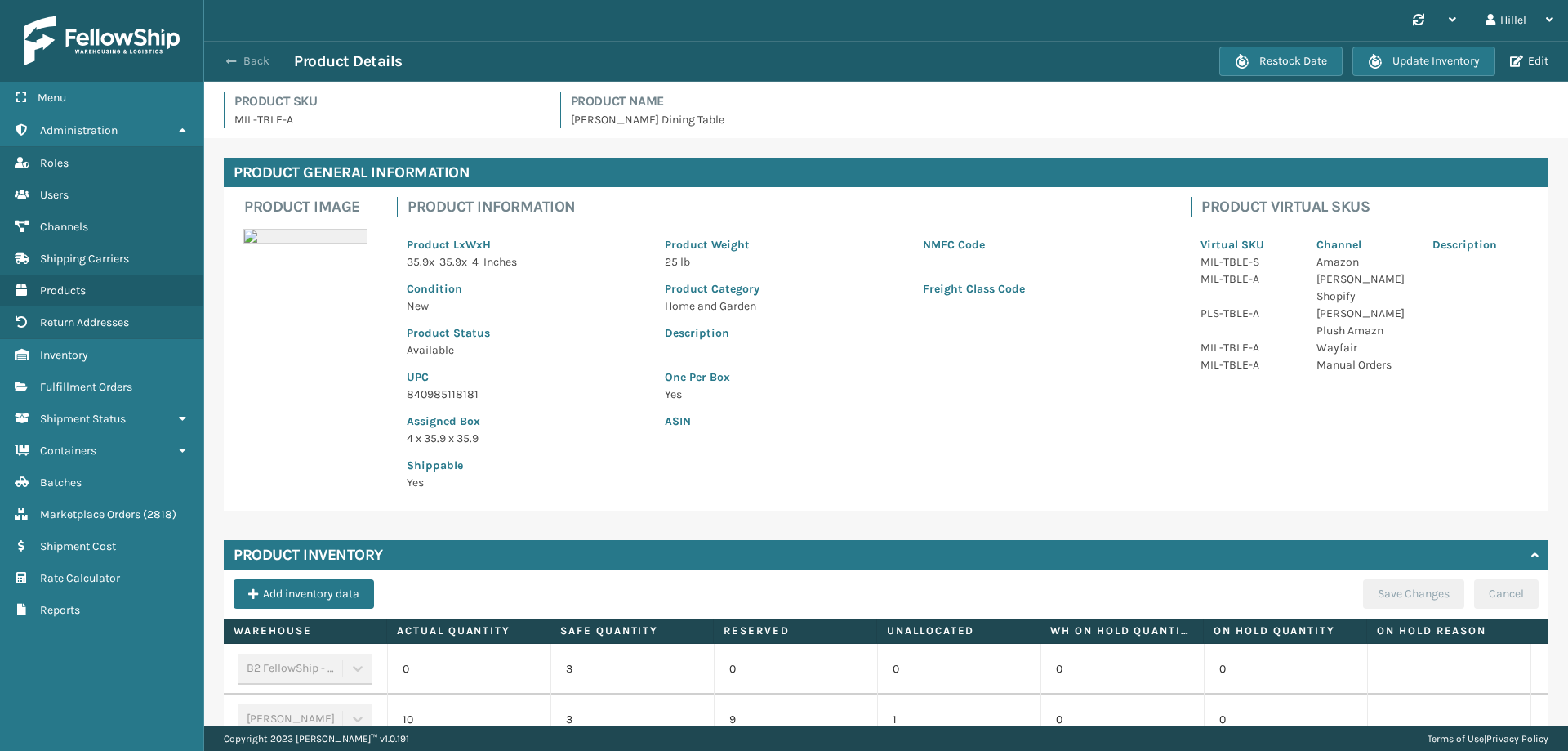
click at [237, 59] on button "Back" at bounding box center [256, 62] width 75 height 14
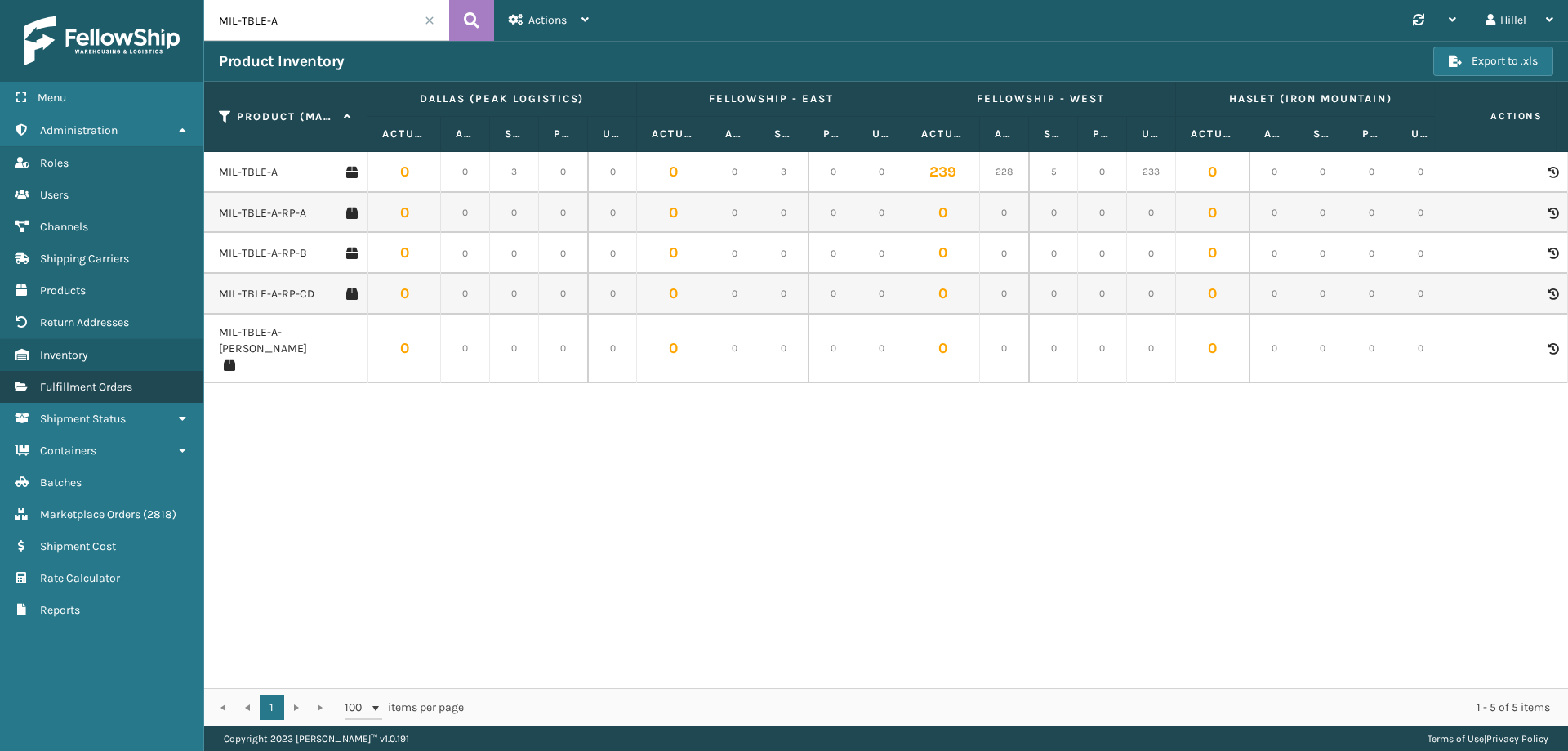
click at [112, 387] on span "Fulfillment Orders" at bounding box center [86, 386] width 92 height 14
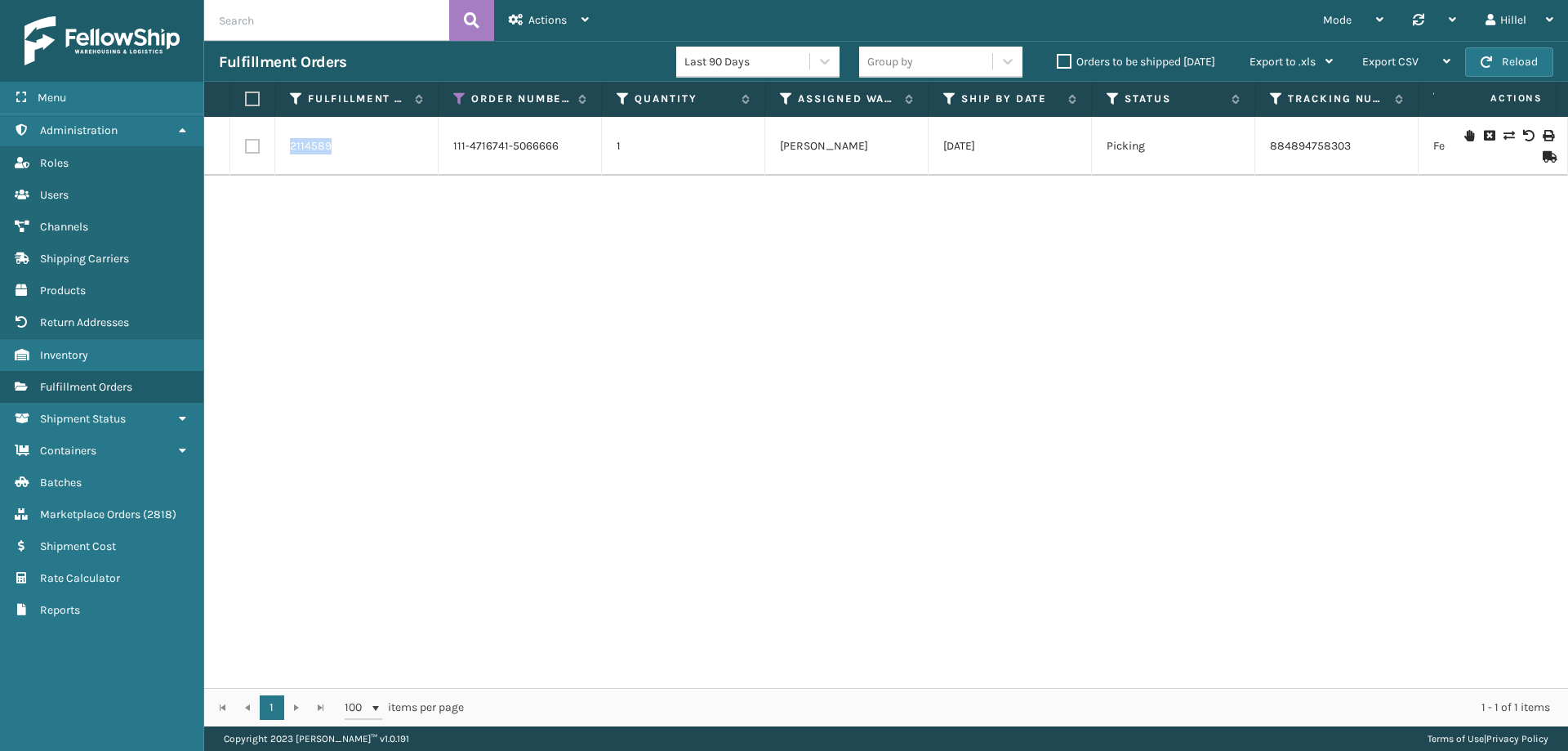
drag, startPoint x: 355, startPoint y: 138, endPoint x: 274, endPoint y: 138, distance: 81.0
copy tr "2114589"
click at [460, 99] on icon at bounding box center [459, 99] width 13 height 14
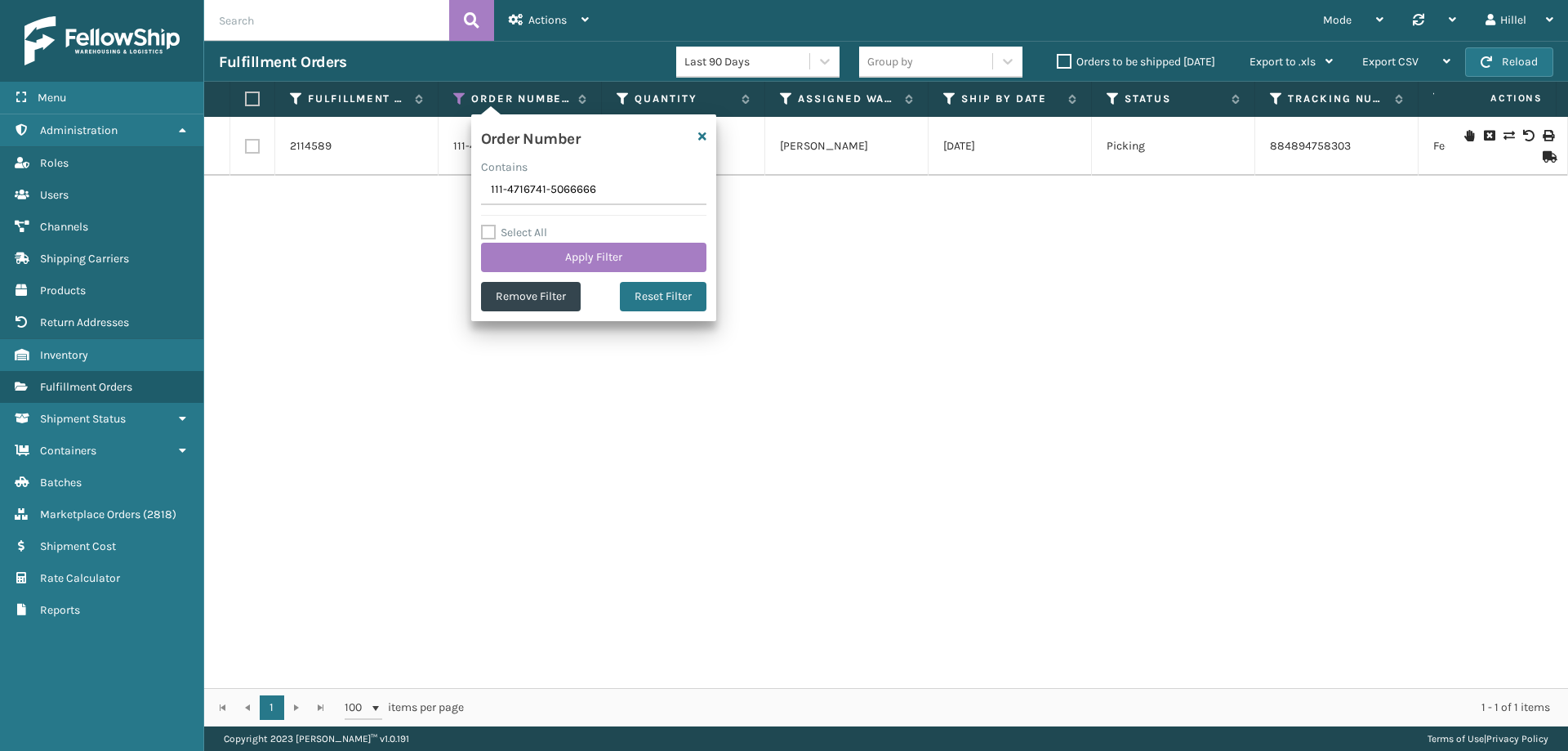
drag, startPoint x: 620, startPoint y: 190, endPoint x: 361, endPoint y: 194, distance: 259.0
click at [361, 194] on section "Fulfillment Orders Last 90 Days Group by Orders to be shipped [DATE] Export to …" at bounding box center [886, 383] width 1364 height 686
type input "114-8008241-1331407"
click at [534, 260] on button "Apply Filter" at bounding box center [593, 257] width 226 height 29
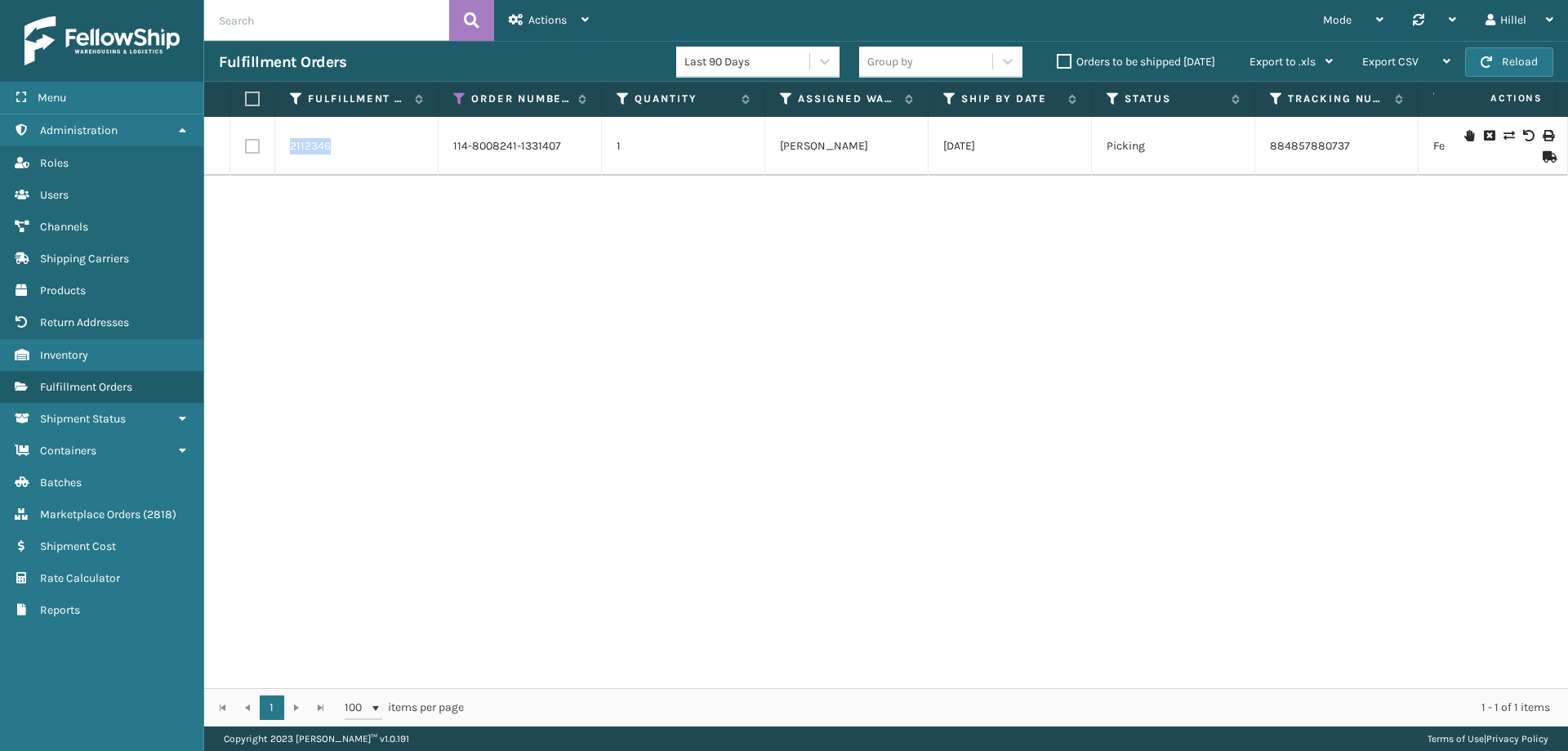
drag, startPoint x: 350, startPoint y: 144, endPoint x: 287, endPoint y: 144, distance: 63.0
click at [287, 144] on td "2112346" at bounding box center [357, 146] width 163 height 59
copy link "2112346"
click at [554, 22] on span "Actions" at bounding box center [547, 19] width 38 height 14
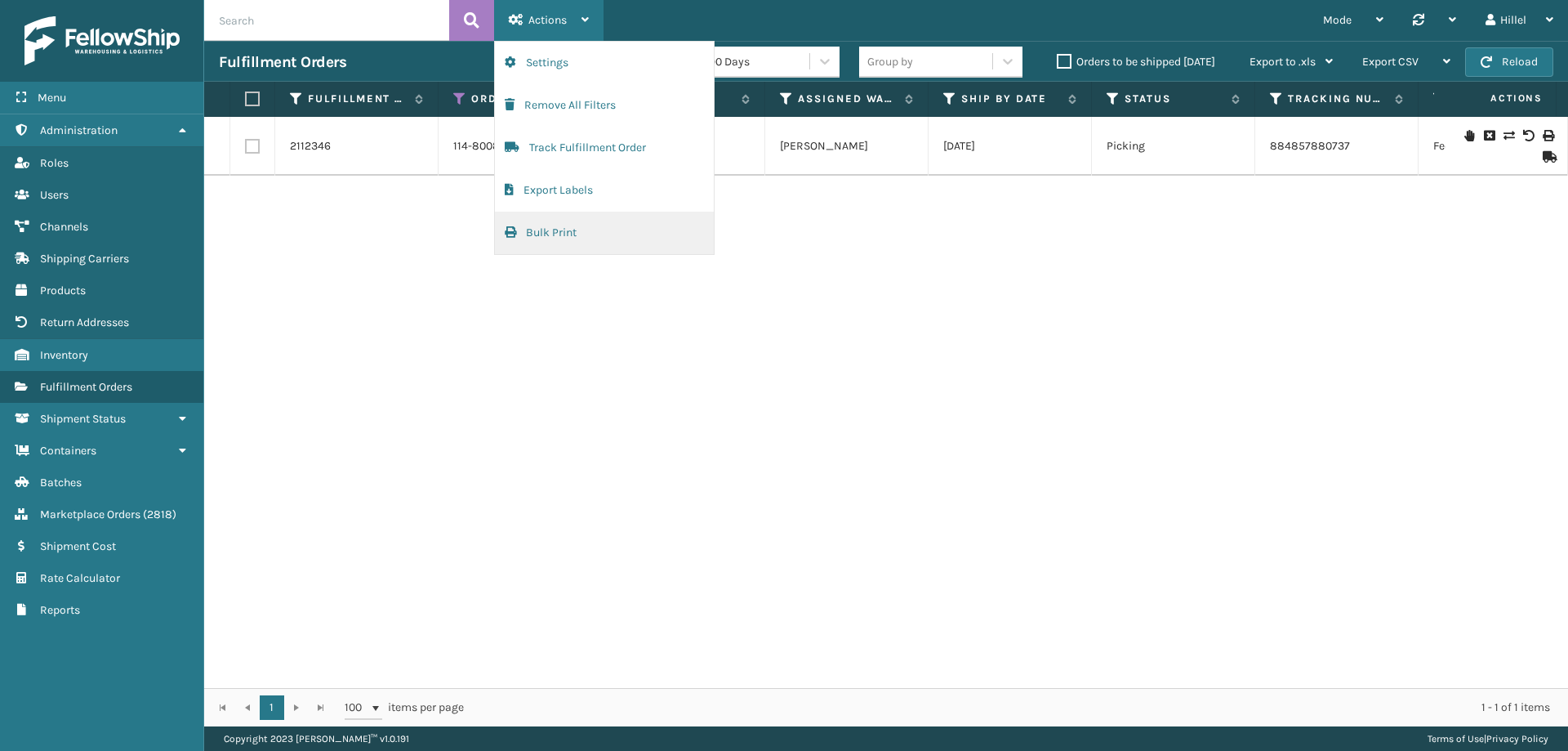
click at [574, 231] on button "Bulk Print" at bounding box center [604, 233] width 219 height 43
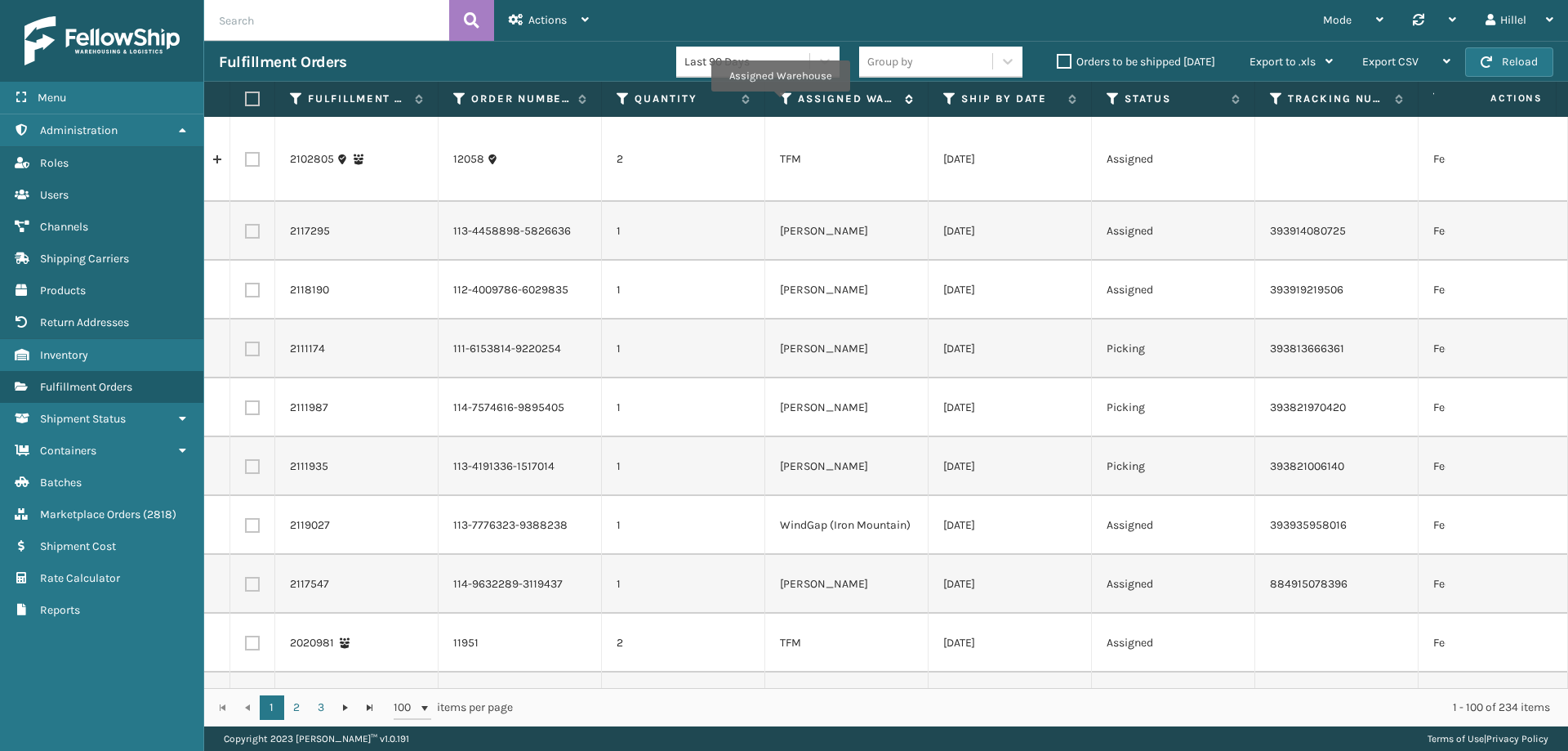
click at [781, 101] on icon at bounding box center [786, 99] width 13 height 14
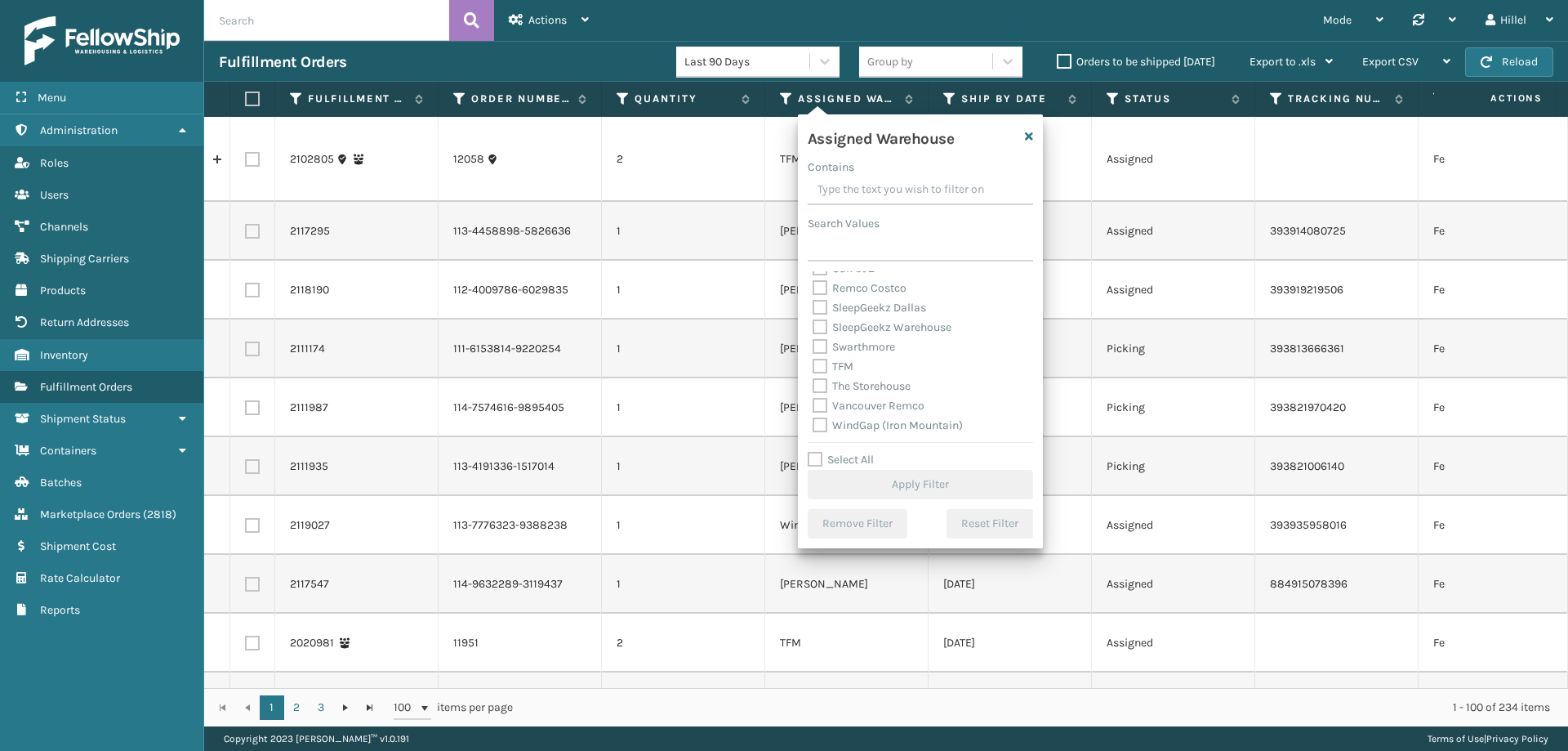
scroll to position [425, 0]
click at [823, 366] on label "TFM" at bounding box center [832, 365] width 41 height 14
click at [813, 366] on input "TFM" at bounding box center [813, 361] width 1 height 11
checkbox input "true"
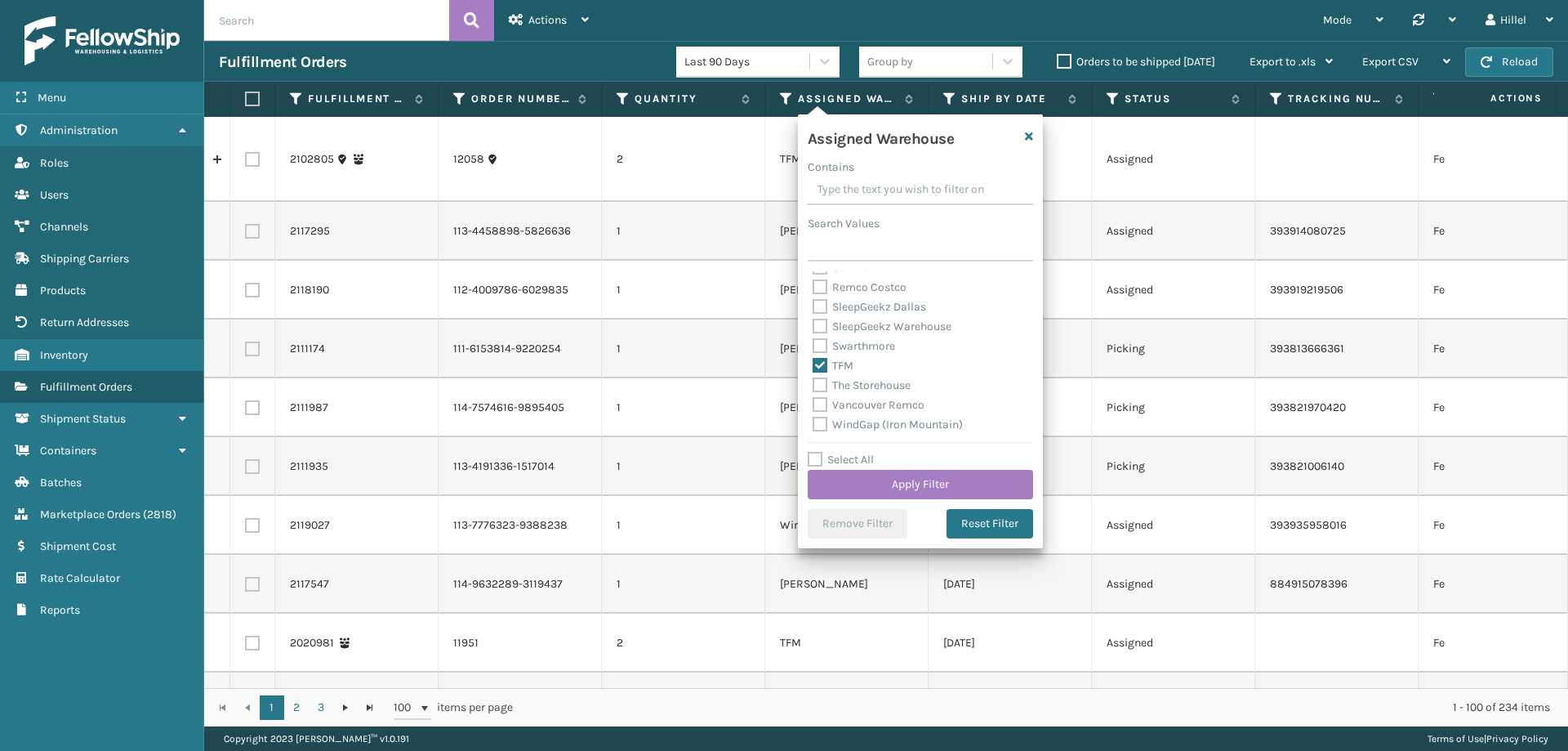
click at [819, 341] on label "Swarthmore" at bounding box center [853, 345] width 82 height 14
click at [813, 341] on input "Swarthmore" at bounding box center [813, 342] width 1 height 11
checkbox input "true"
click at [901, 480] on button "Apply Filter" at bounding box center [920, 485] width 226 height 29
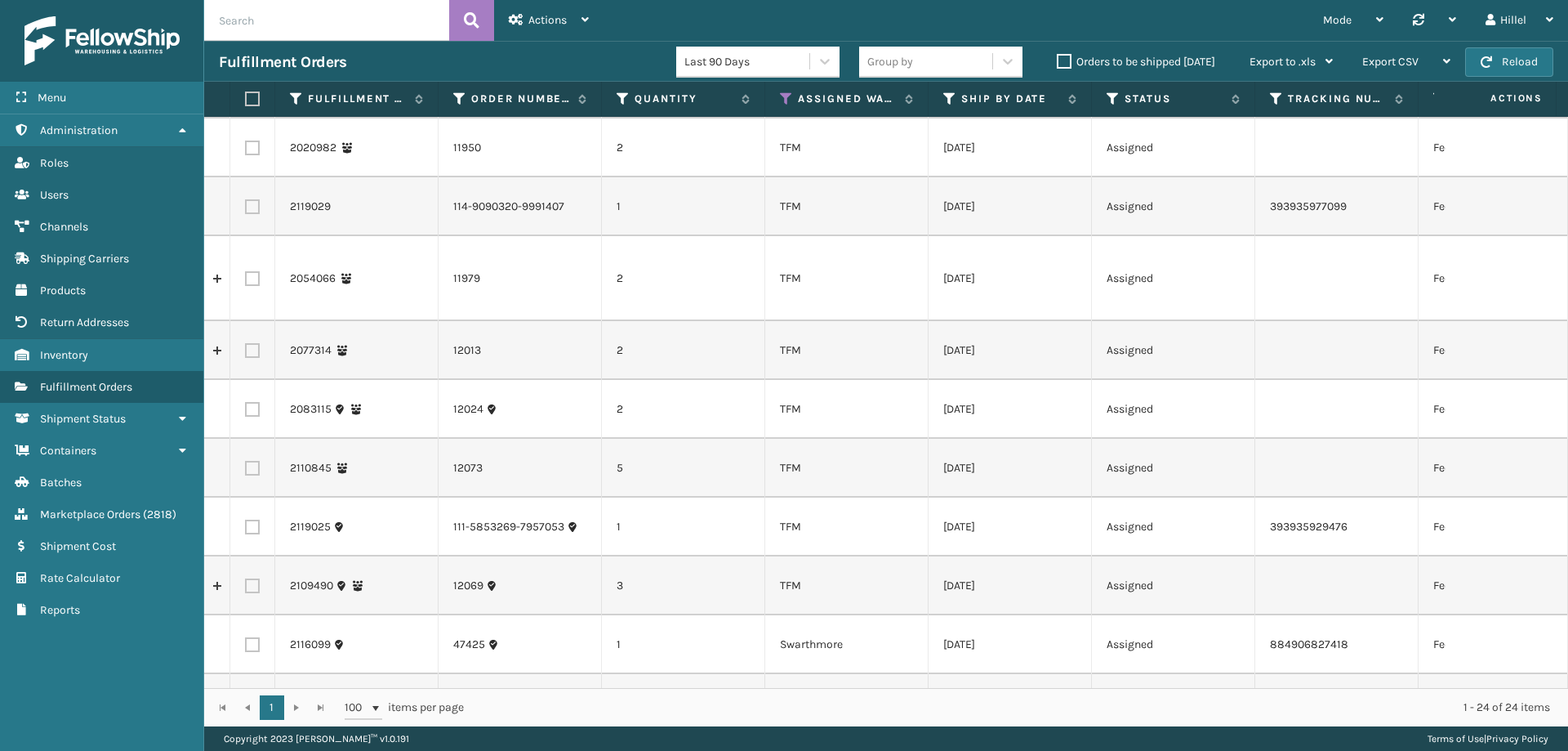
scroll to position [0, 0]
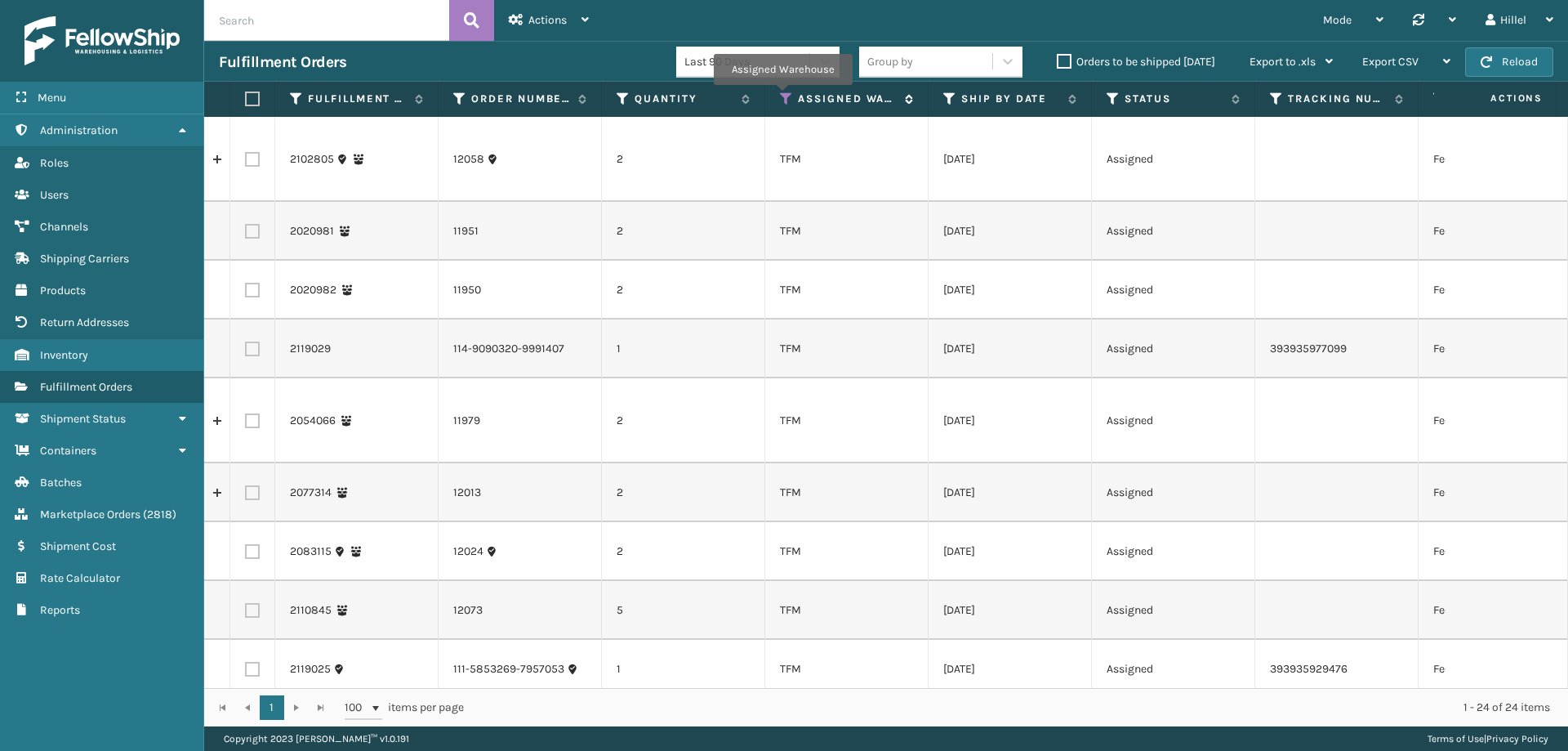
click at [783, 96] on icon at bounding box center [786, 99] width 13 height 14
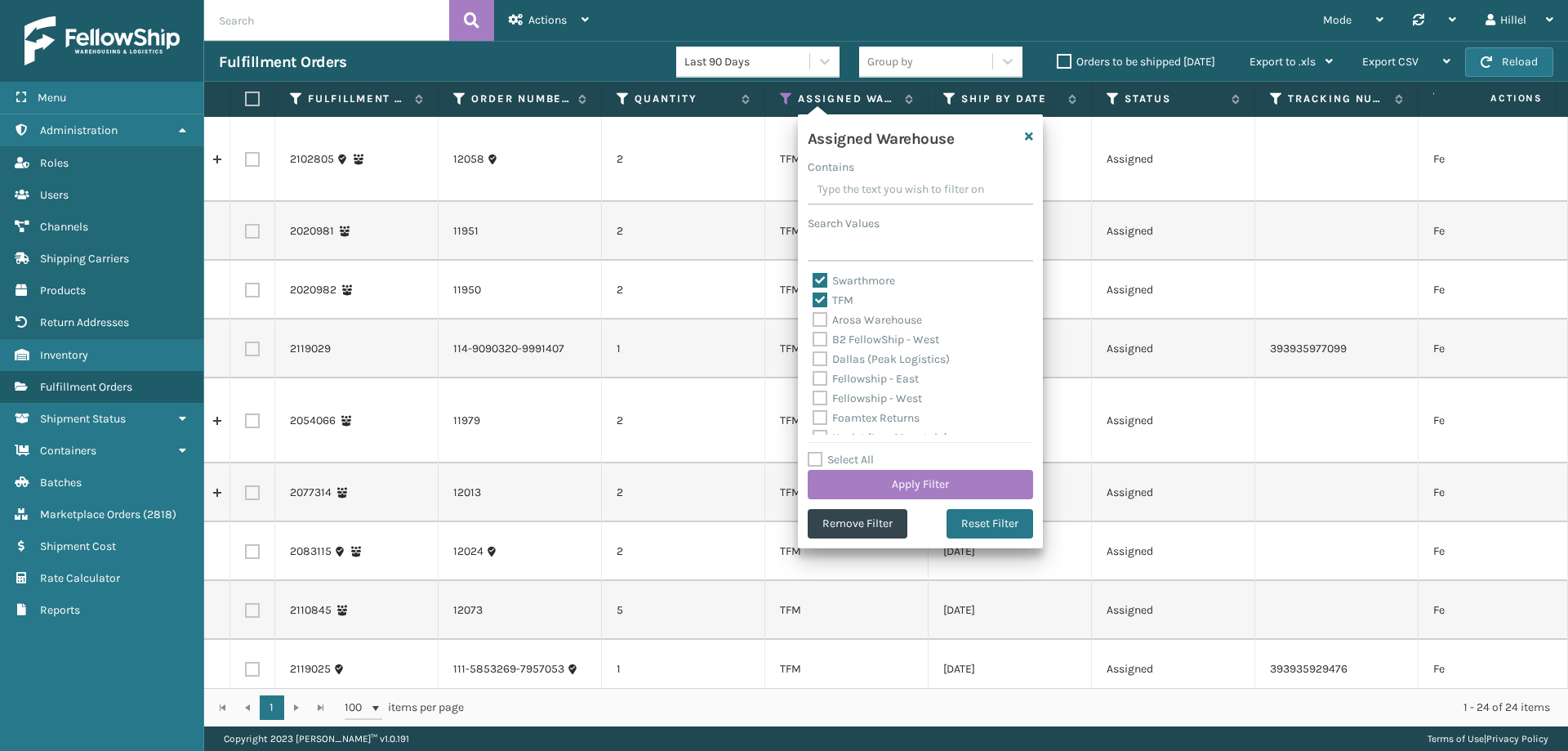
click at [837, 302] on label "TFM" at bounding box center [832, 300] width 41 height 14
click at [813, 302] on input "TFM" at bounding box center [813, 296] width 1 height 11
checkbox input "false"
click at [952, 494] on button "Apply Filter" at bounding box center [920, 485] width 226 height 29
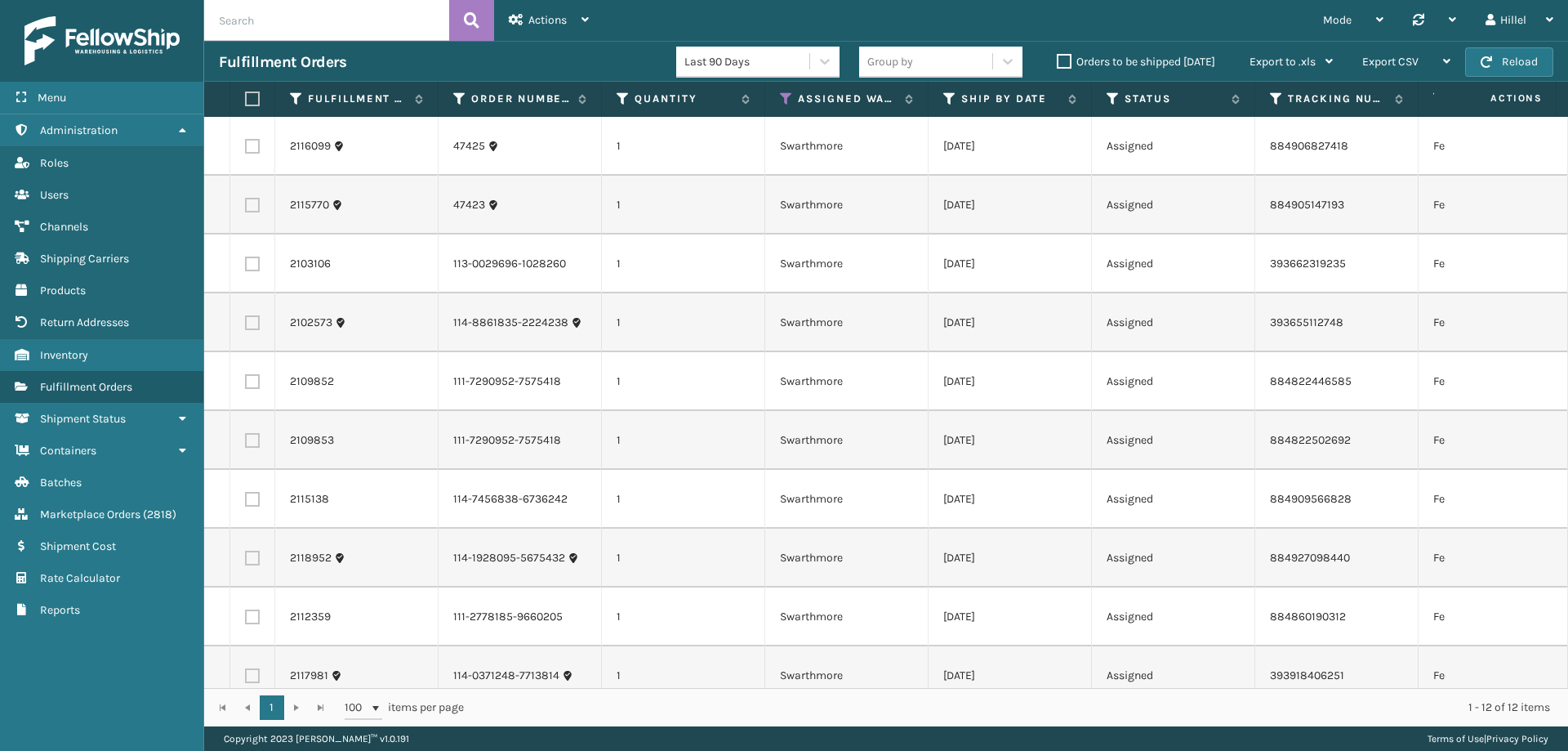
click at [249, 106] on th at bounding box center [253, 99] width 45 height 35
click at [253, 98] on label at bounding box center [250, 99] width 10 height 14
click at [245, 98] on input "checkbox" at bounding box center [245, 100] width 1 height 11
checkbox input "true"
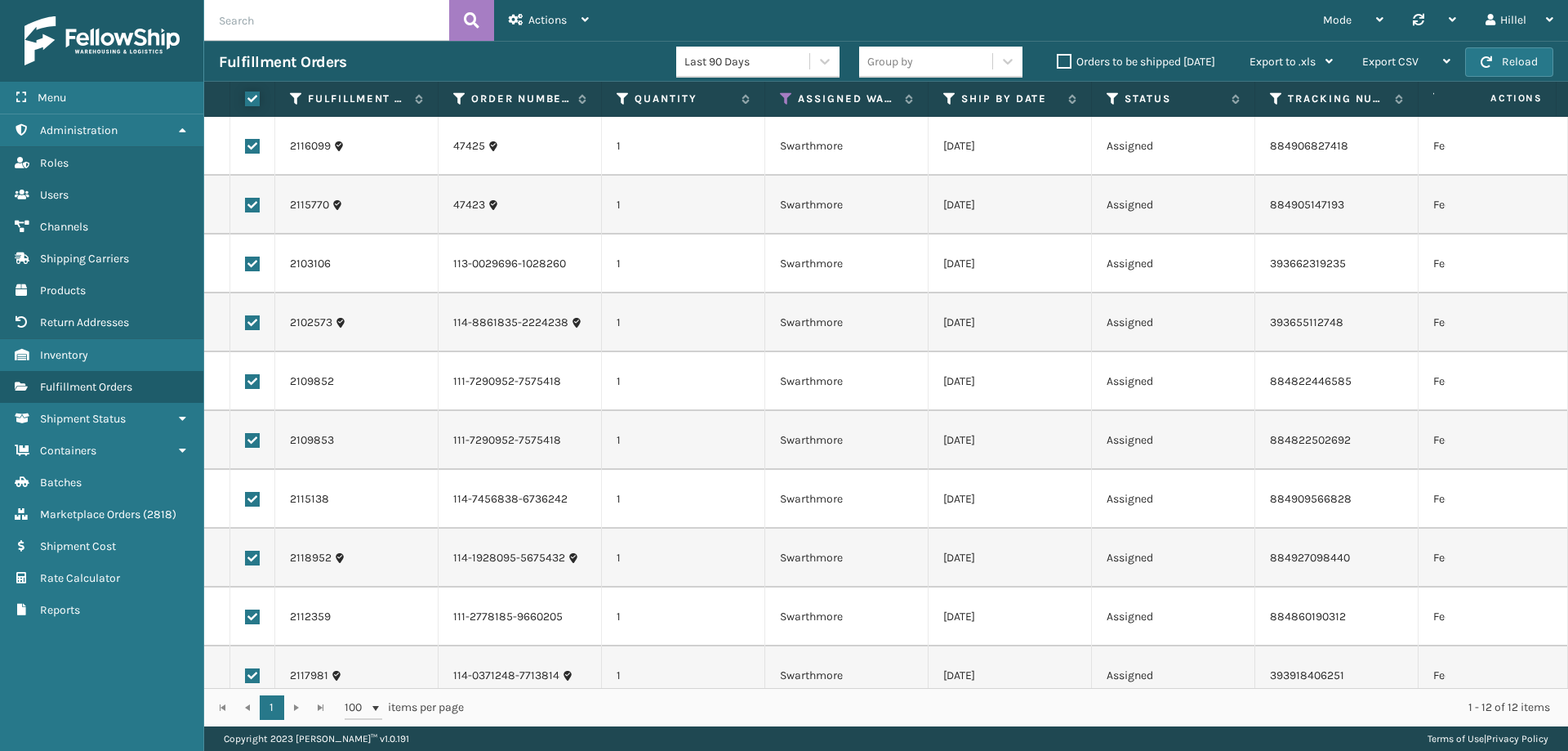
checkbox input "true"
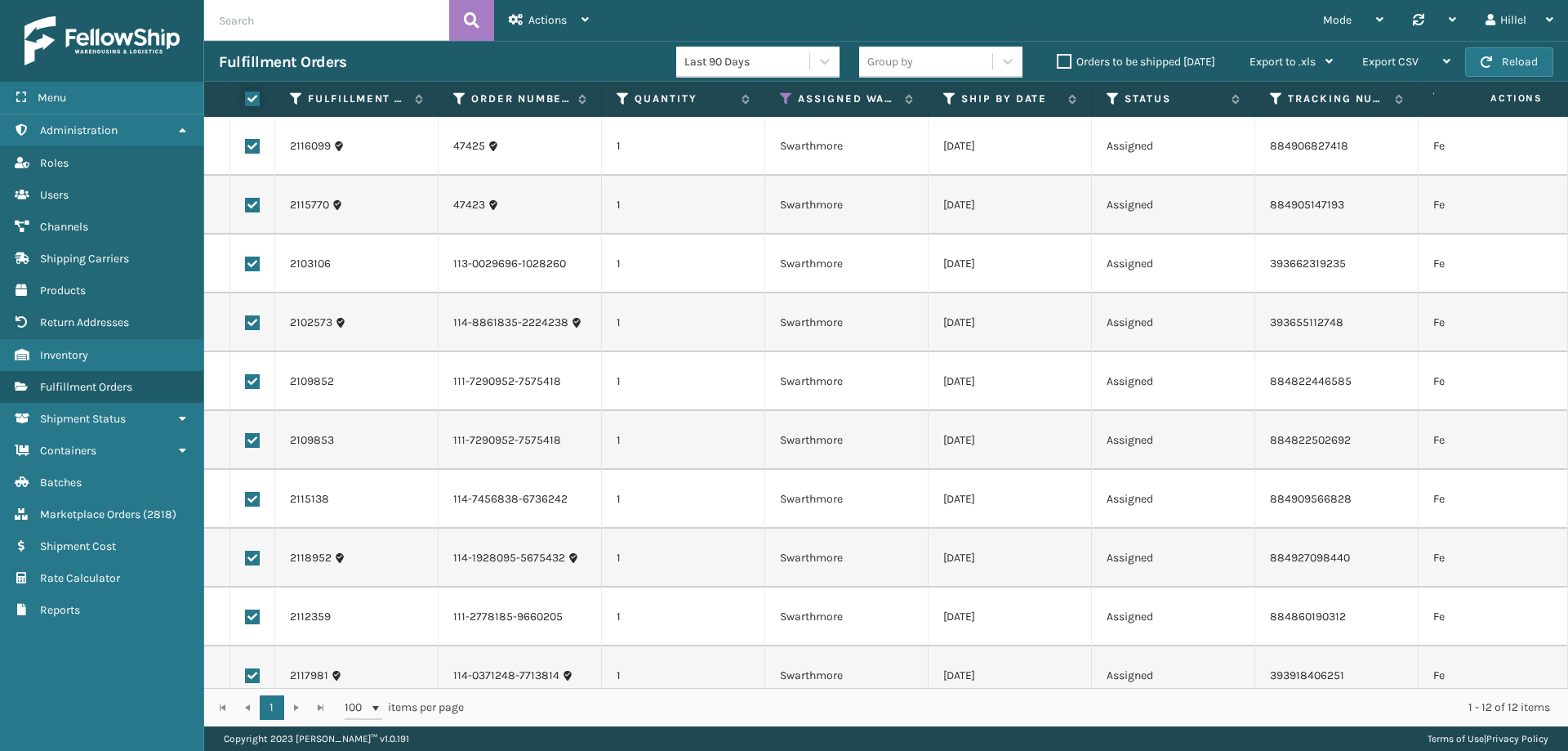
checkbox input "true"
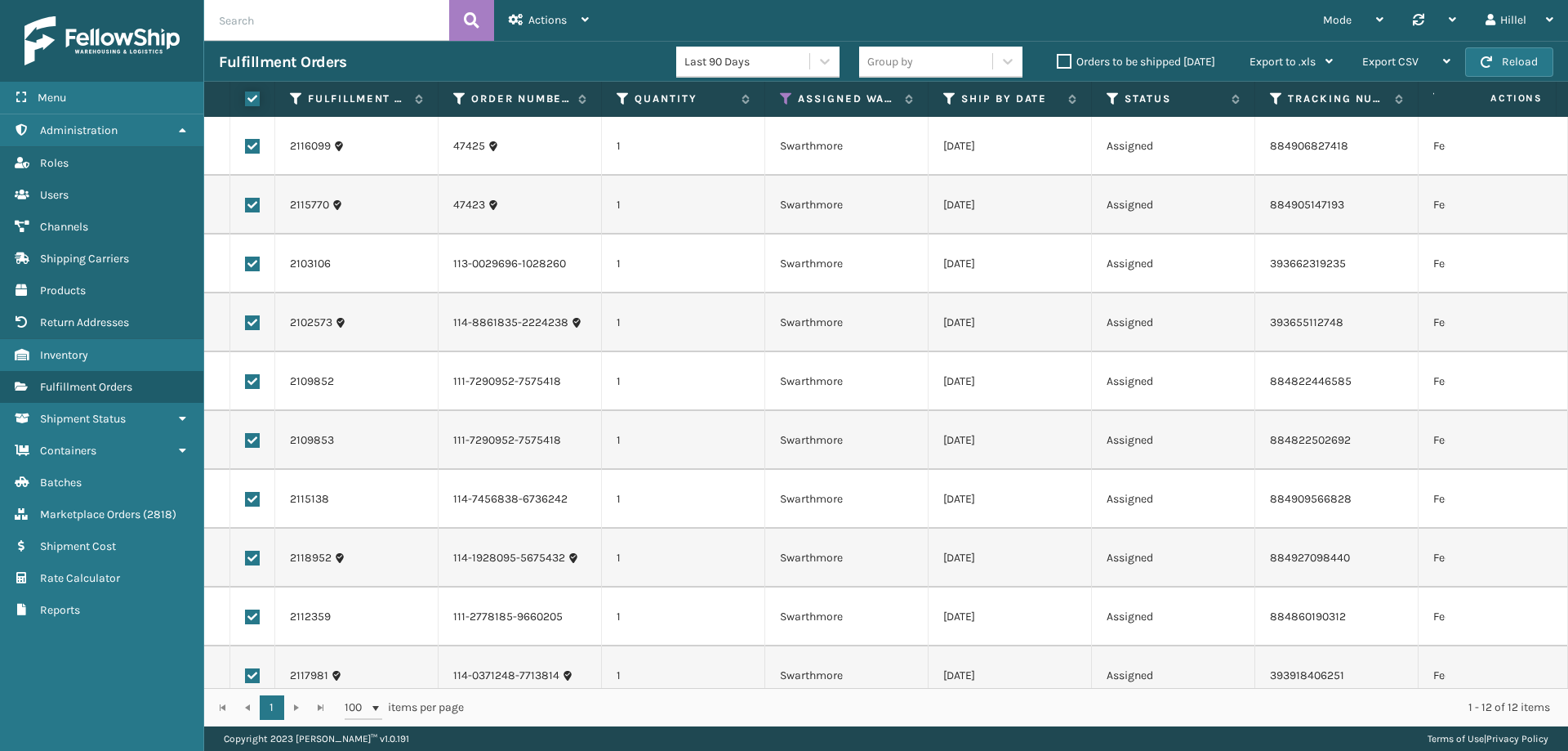
checkbox input "true"
click at [542, 14] on span "Actions" at bounding box center [547, 19] width 38 height 14
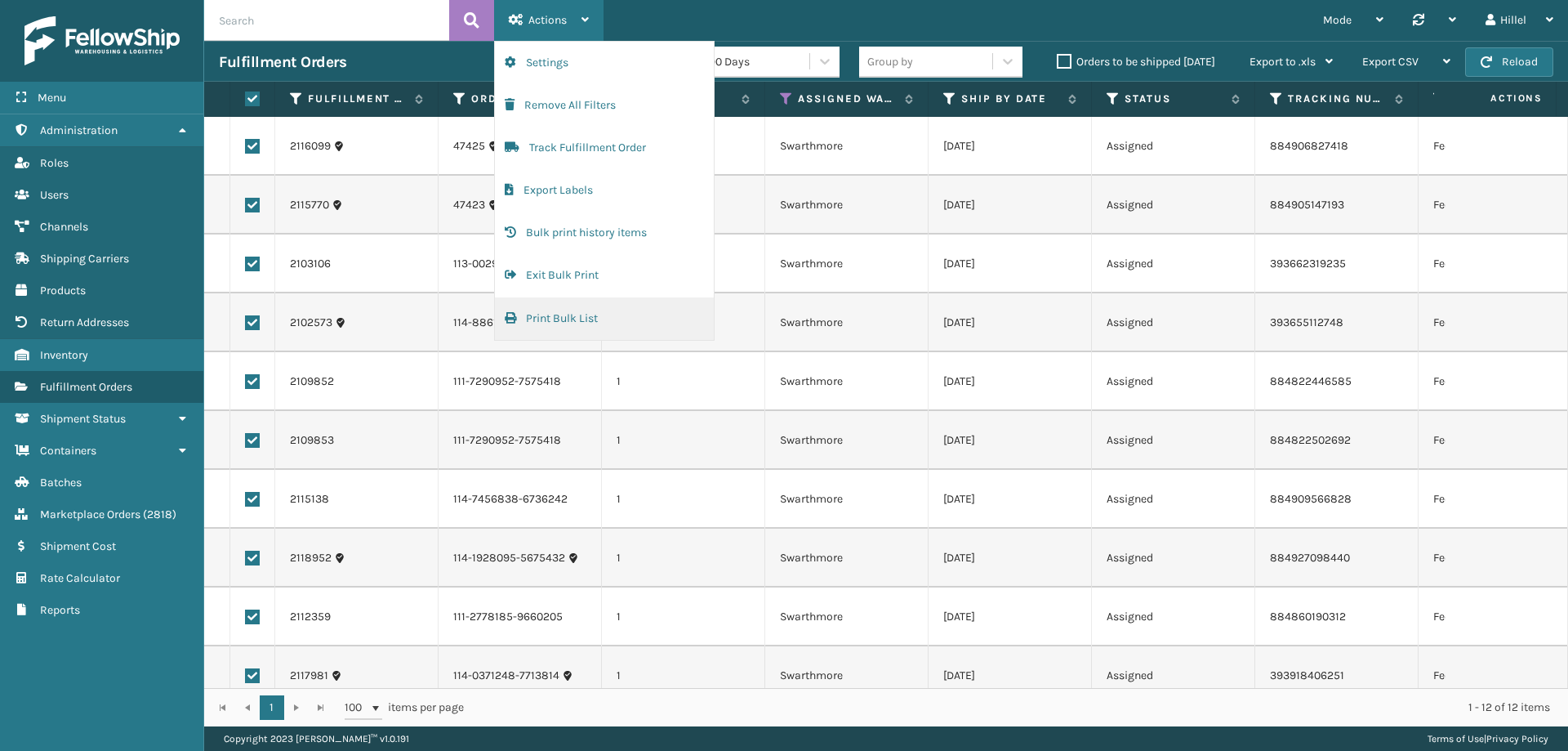
click at [582, 320] on button "Print Bulk List" at bounding box center [604, 318] width 219 height 43
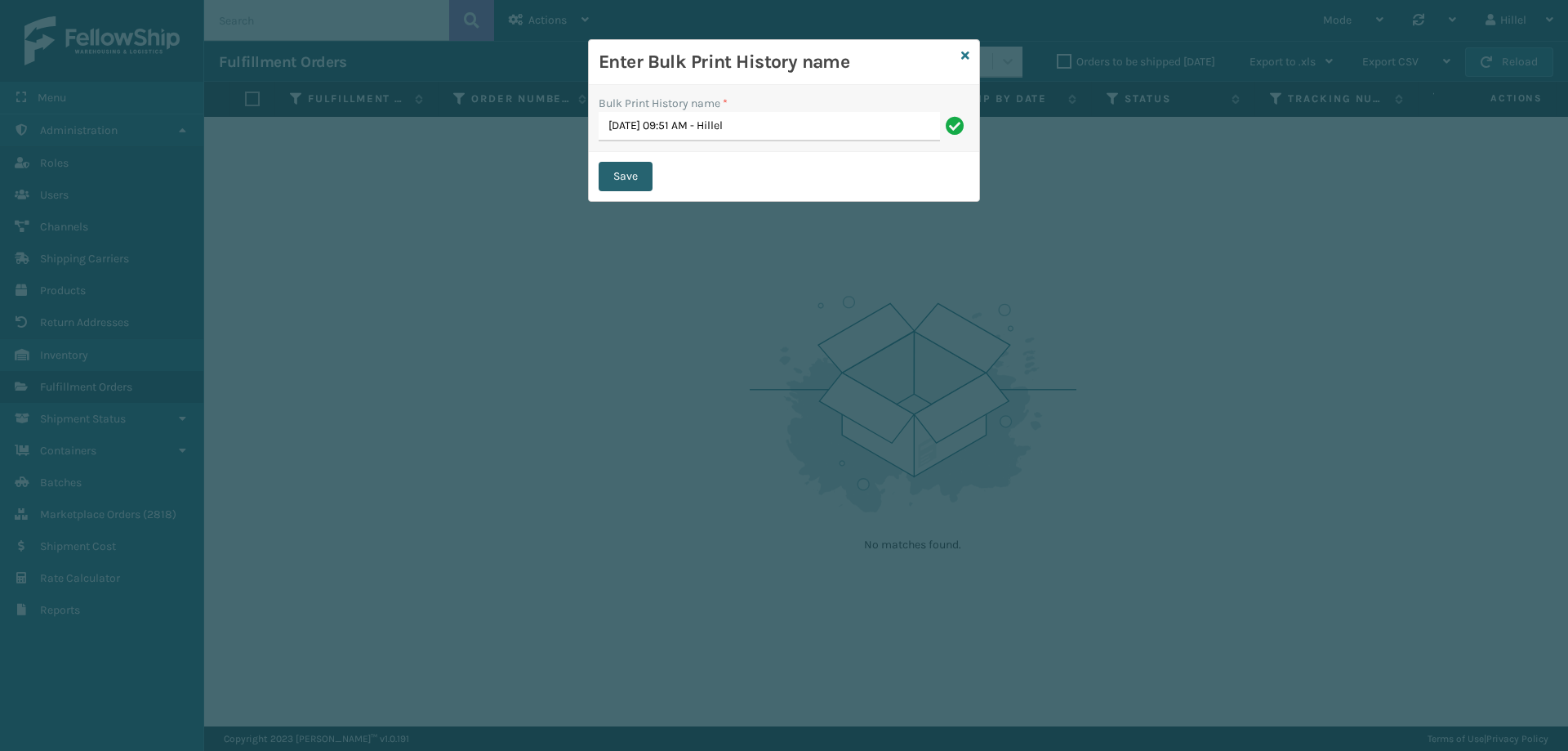
click at [618, 177] on button "Save" at bounding box center [626, 177] width 54 height 29
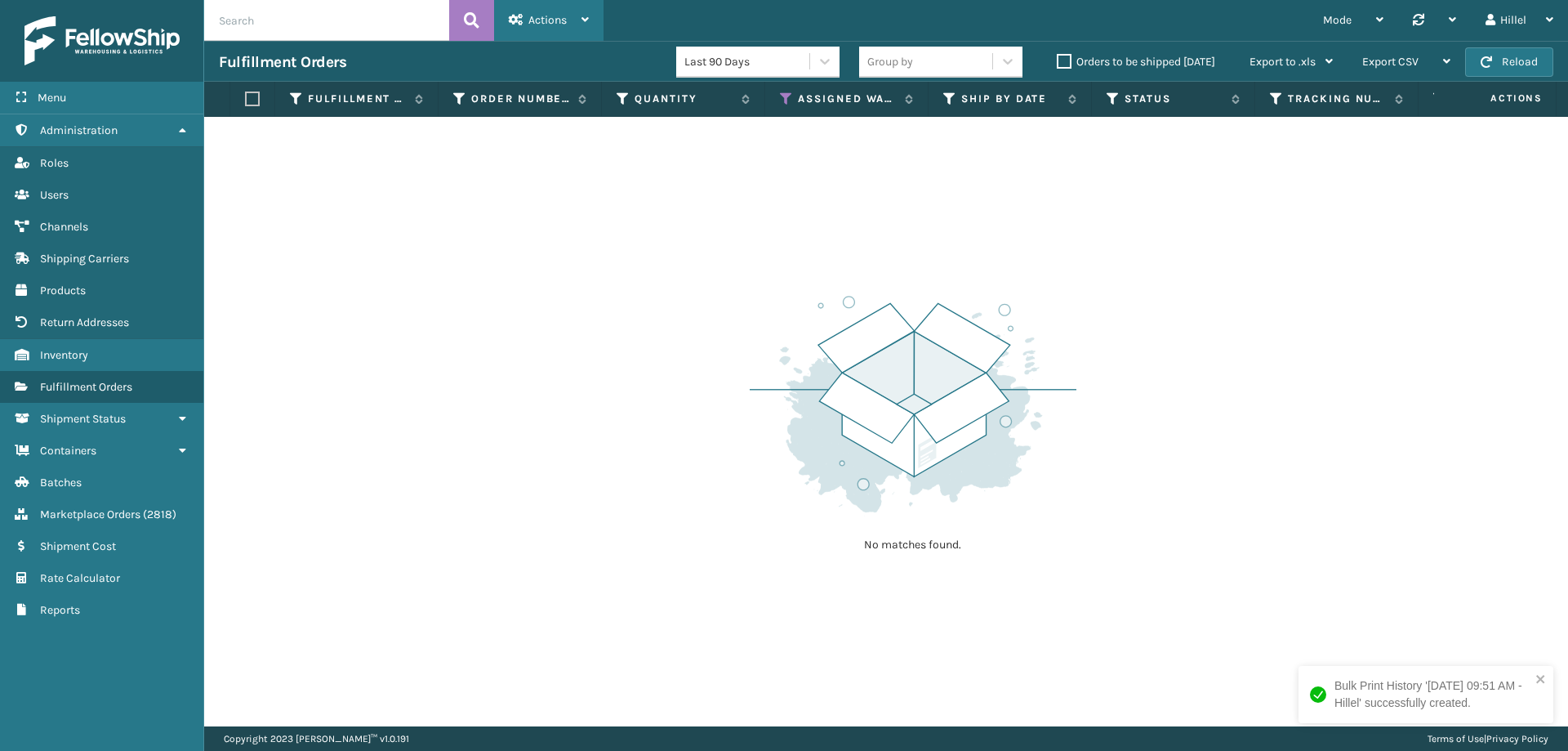
click at [547, 21] on span "Actions" at bounding box center [547, 19] width 38 height 14
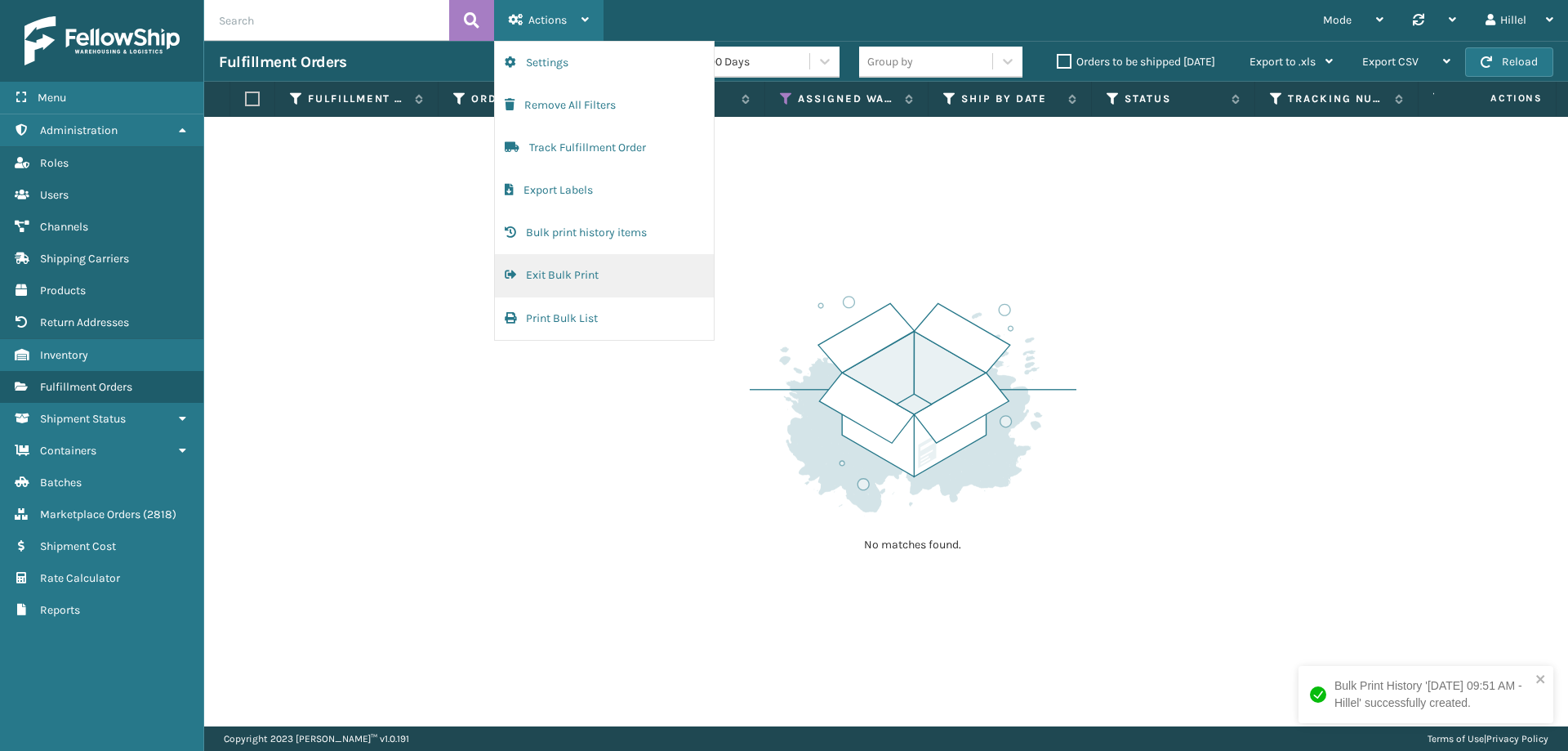
click at [563, 271] on button "Exit Bulk Print" at bounding box center [604, 274] width 219 height 43
